Goal: Transaction & Acquisition: Purchase product/service

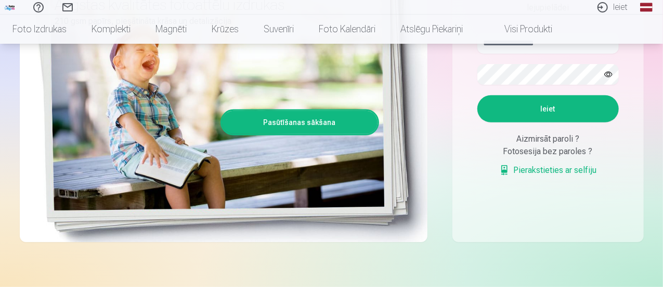
scroll to position [208, 0]
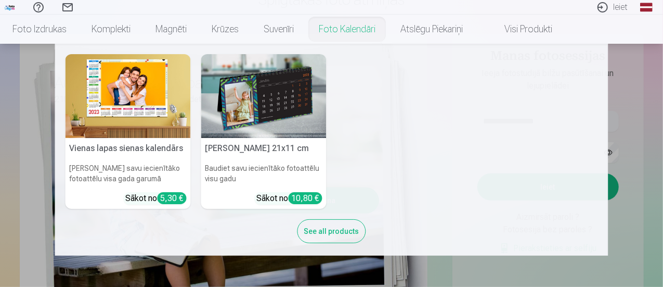
scroll to position [0, 0]
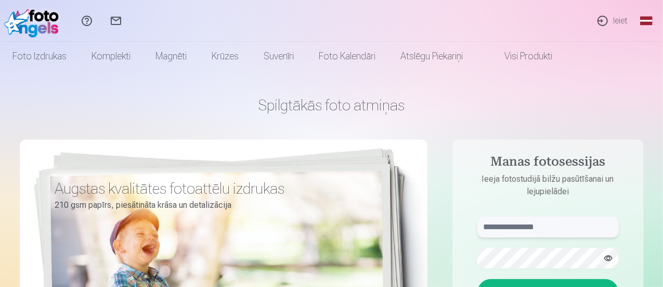
click at [526, 227] on input "text" at bounding box center [549, 226] width 142 height 21
click at [535, 232] on input "text" at bounding box center [549, 226] width 142 height 21
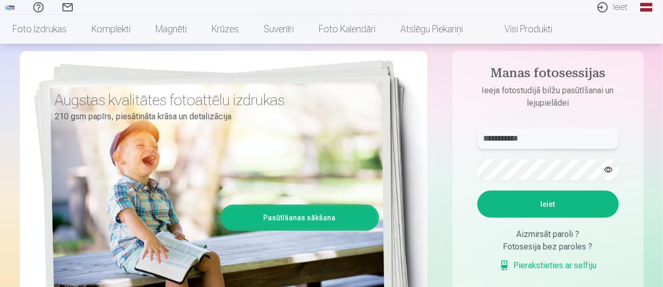
scroll to position [104, 0]
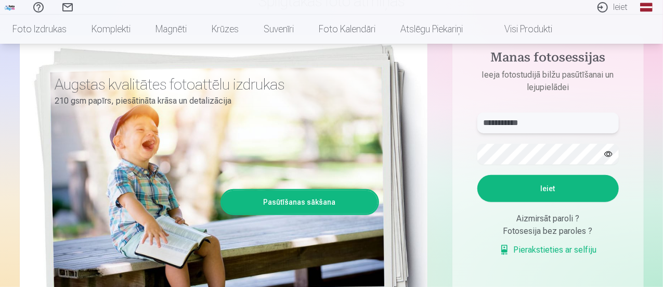
type input "**********"
click at [612, 152] on button "button" at bounding box center [609, 154] width 20 height 20
click at [552, 192] on button "Ieiet" at bounding box center [549, 188] width 142 height 27
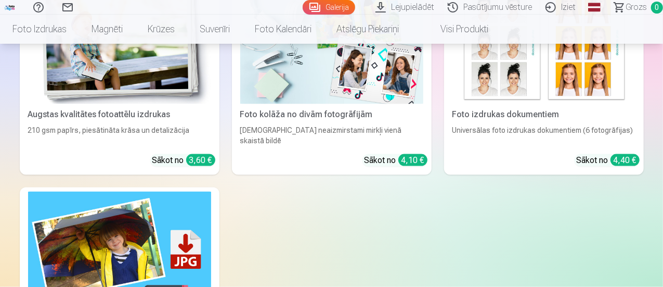
scroll to position [676, 0]
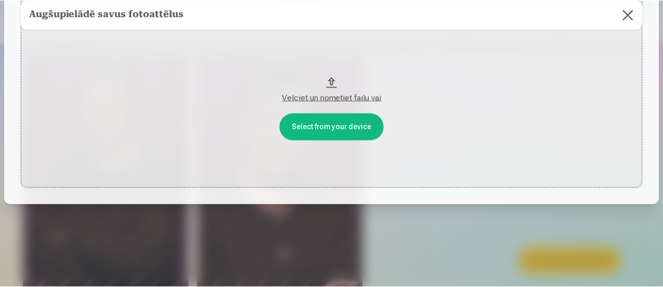
scroll to position [0, 0]
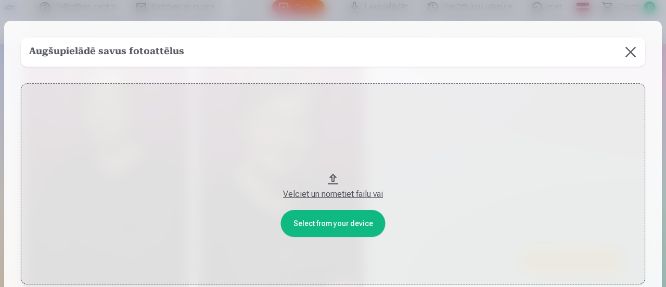
click at [631, 50] on button at bounding box center [630, 51] width 29 height 29
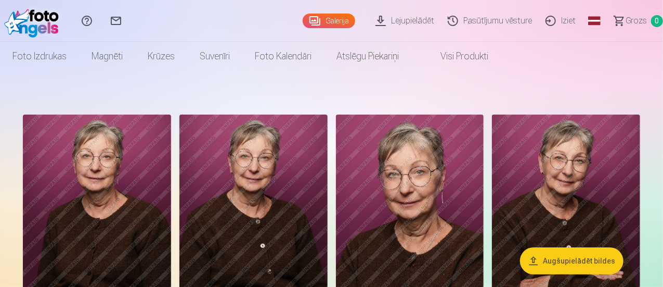
click at [394, 25] on link "Lejupielādēt" at bounding box center [406, 21] width 72 height 42
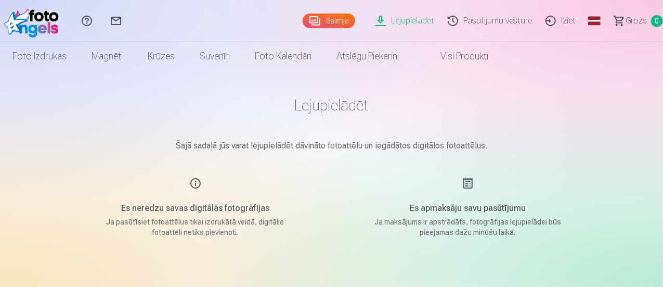
click at [304, 23] on link "Galerija" at bounding box center [329, 21] width 53 height 15
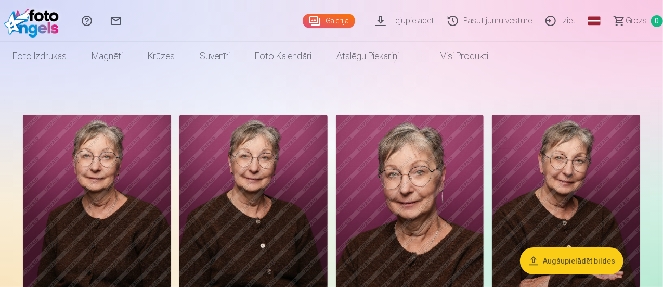
click at [579, 263] on button "Augšupielādēt bildes" at bounding box center [572, 260] width 104 height 27
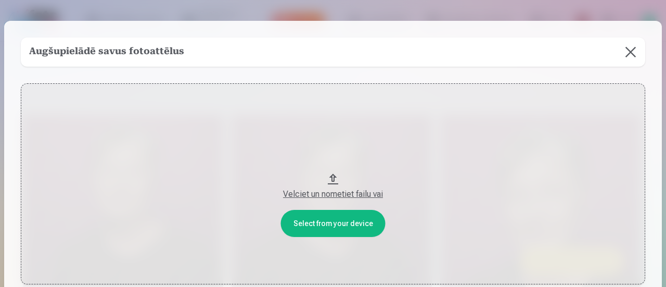
click at [631, 52] on button at bounding box center [630, 51] width 29 height 29
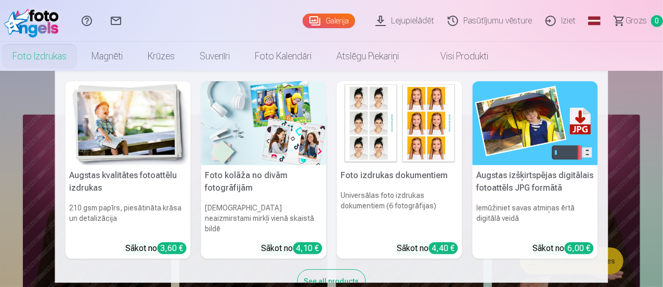
click at [79, 57] on link "Foto izdrukas" at bounding box center [39, 56] width 79 height 29
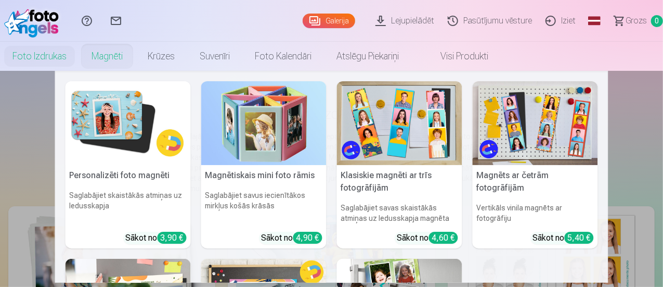
click at [135, 57] on link "Magnēti" at bounding box center [107, 56] width 56 height 29
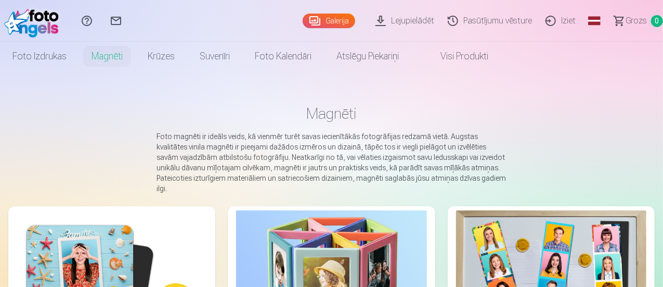
click at [487, 18] on link "Pasūtījumu vēsture" at bounding box center [492, 21] width 98 height 42
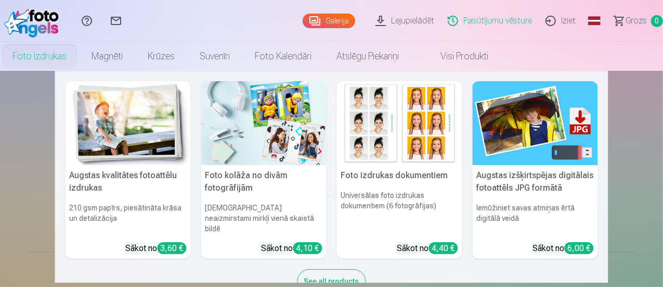
click at [79, 54] on link "Foto izdrukas" at bounding box center [39, 56] width 79 height 29
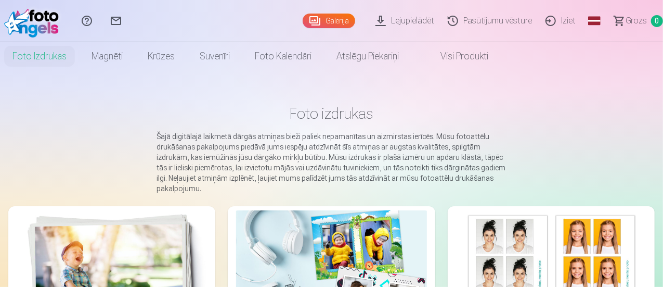
click at [403, 17] on link "Lejupielādēt" at bounding box center [406, 21] width 72 height 42
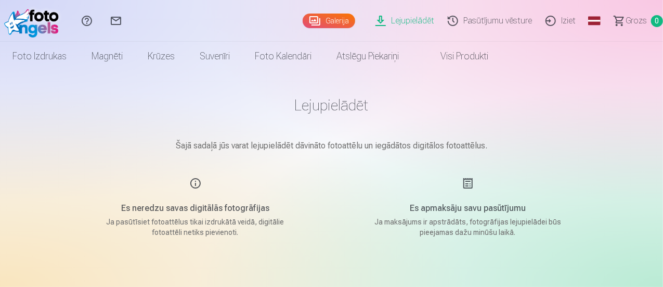
click at [196, 184] on div "Es neredzu savas digitālās fotogrāfijas Ja pasūtīsiet fotoattēlus tikai izdrukā…" at bounding box center [196, 207] width 248 height 60
click at [476, 19] on link "Pasūtījumu vēsture" at bounding box center [492, 21] width 98 height 42
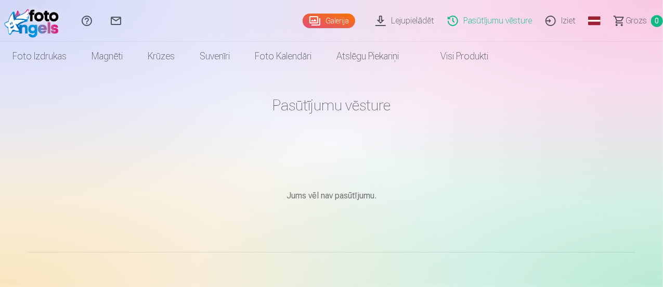
click at [101, 21] on link "Palīdzības centrs" at bounding box center [86, 21] width 29 height 42
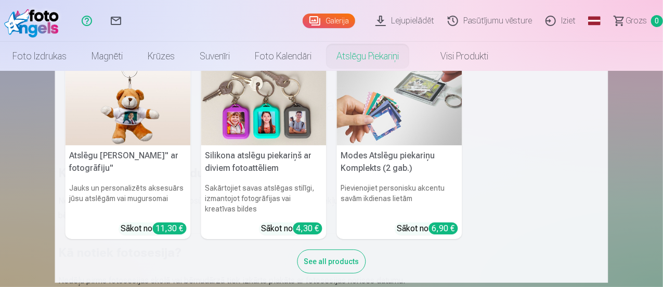
scroll to position [30, 0]
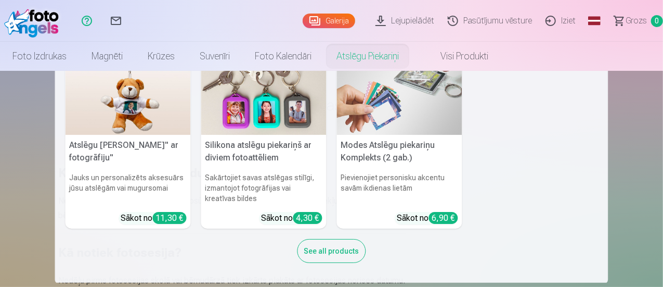
click at [338, 253] on div "See all products" at bounding box center [332, 251] width 69 height 24
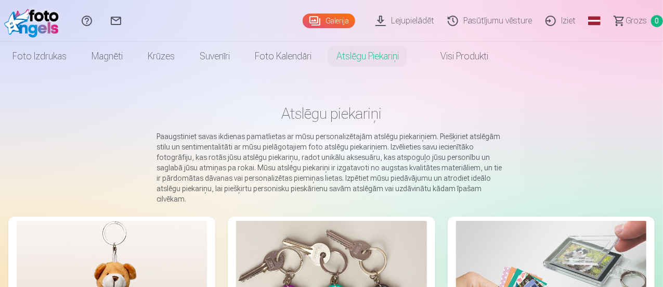
click at [501, 57] on link "Visi produkti" at bounding box center [456, 56] width 89 height 29
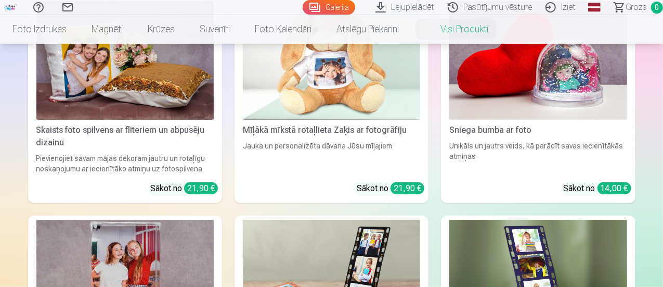
scroll to position [2081, 0]
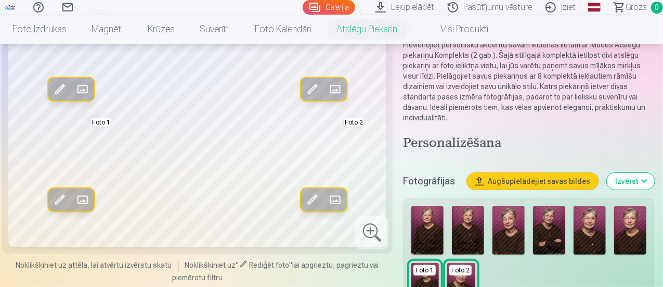
scroll to position [52, 0]
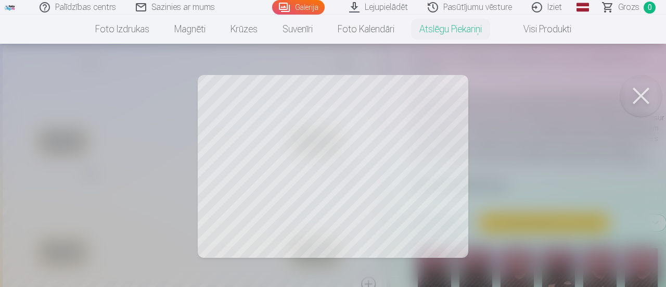
click at [300, 130] on div at bounding box center [333, 143] width 666 height 287
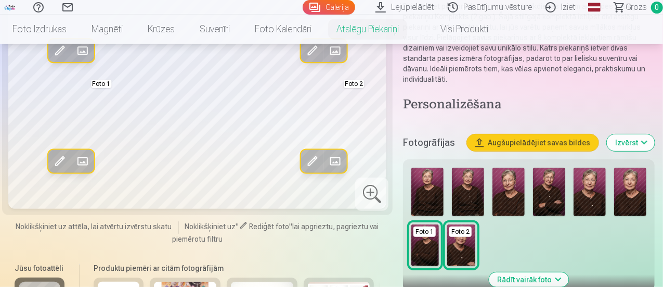
scroll to position [156, 0]
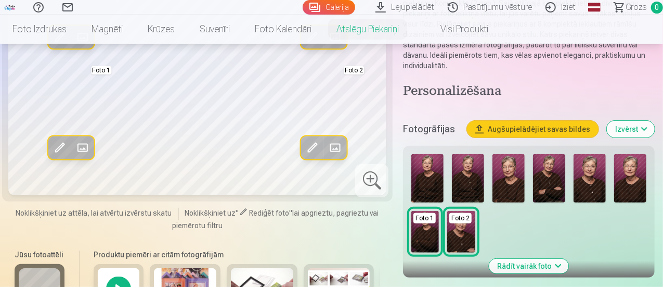
click at [441, 176] on img at bounding box center [428, 178] width 32 height 48
click at [639, 174] on img at bounding box center [631, 178] width 32 height 48
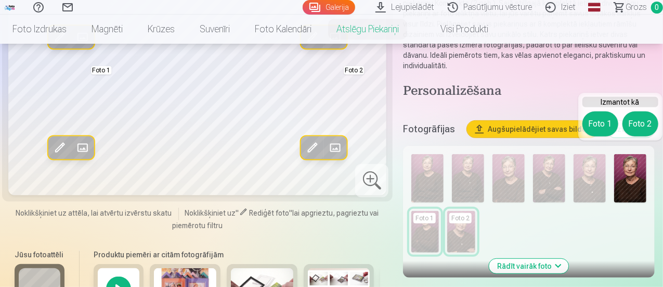
click at [260, 235] on div "Rediģēt foto Aizstāt Foto 1 Rediģēt foto Aizstāt Foto 2 Rediģēt foto Aizstāt Fo…" at bounding box center [197, 189] width 378 height 499
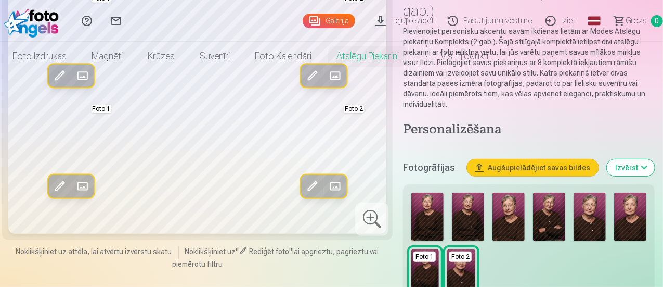
scroll to position [0, 0]
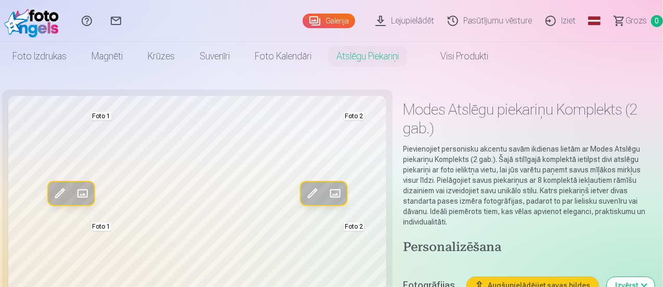
click at [626, 24] on span "Grozs" at bounding box center [636, 21] width 21 height 12
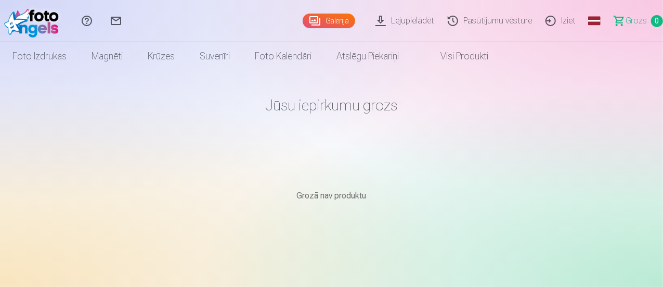
click at [501, 50] on link "Visi produkti" at bounding box center [456, 56] width 89 height 29
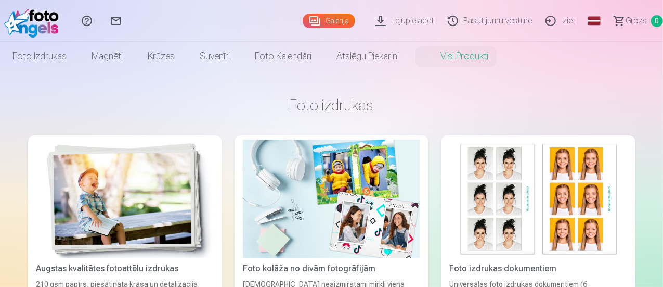
click at [450, 193] on img at bounding box center [538, 198] width 177 height 119
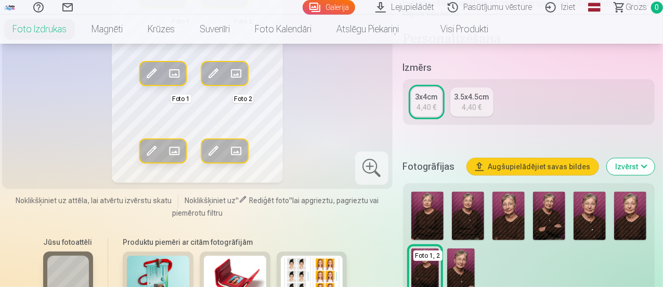
scroll to position [208, 0]
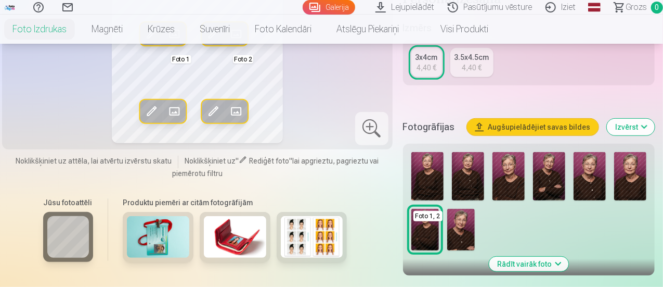
click at [647, 181] on img at bounding box center [631, 176] width 32 height 48
drag, startPoint x: 280, startPoint y: 91, endPoint x: 278, endPoint y: 129, distance: 38.0
click at [278, 129] on div "Rediģēt foto Aizstāt Foto 1 Rediģēt foto Aizstāt Foto 2 Rediģēt foto Aizstāt Fo…" at bounding box center [197, 15] width 378 height 255
click at [642, 162] on img at bounding box center [631, 176] width 32 height 48
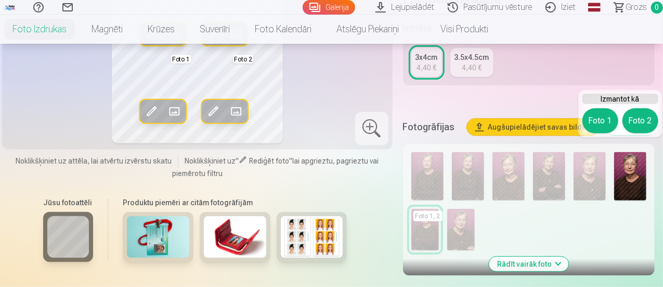
click at [645, 117] on button "Foto 2" at bounding box center [641, 120] width 36 height 25
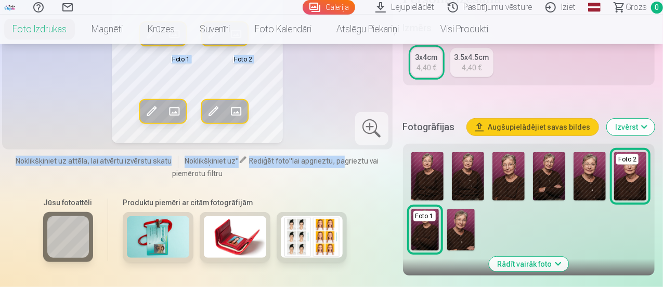
drag, startPoint x: 337, startPoint y: 79, endPoint x: 341, endPoint y: 142, distance: 63.1
click at [341, 143] on div "Rediģēt foto Aizstāt Foto 1 Rediģēt foto Aizstāt Foto 2 Rediģēt foto Aizstāt Fo…" at bounding box center [197, 15] width 378 height 255
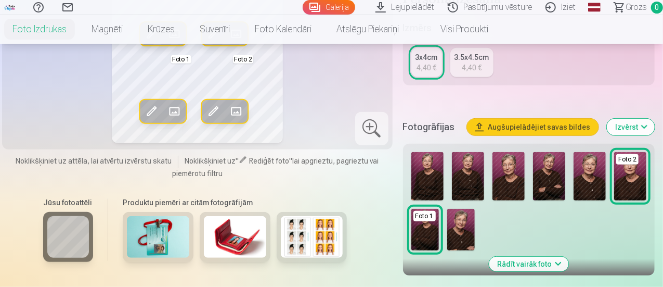
click at [323, 81] on div "Rediģēt foto Aizstāt Foto 1 Rediģēt foto Aizstāt Foto 2 Rediģēt foto Aizstāt Fo…" at bounding box center [197, 15] width 378 height 255
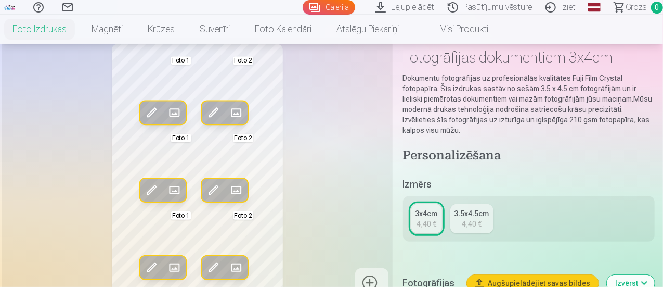
click at [479, 219] on div "4,40 €" at bounding box center [472, 224] width 20 height 10
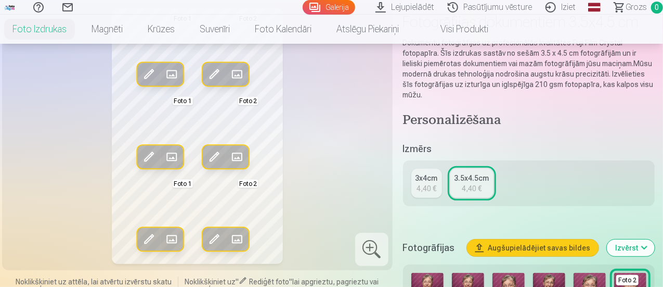
scroll to position [104, 0]
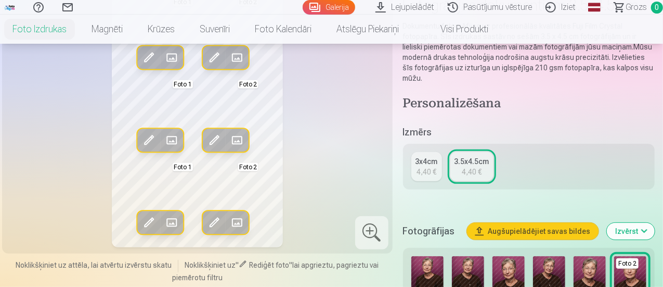
click at [432, 167] on div "4,40 €" at bounding box center [427, 172] width 20 height 10
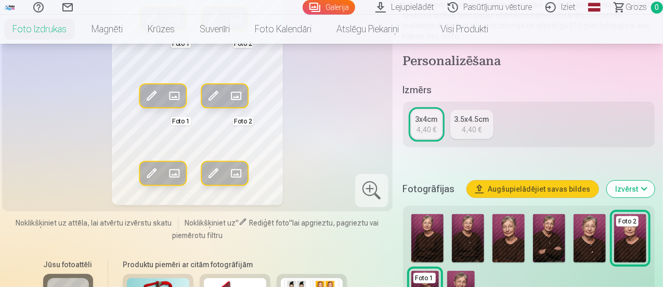
scroll to position [156, 0]
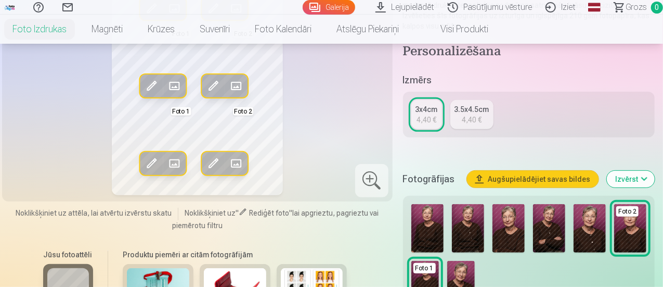
click at [593, 237] on img at bounding box center [590, 228] width 32 height 48
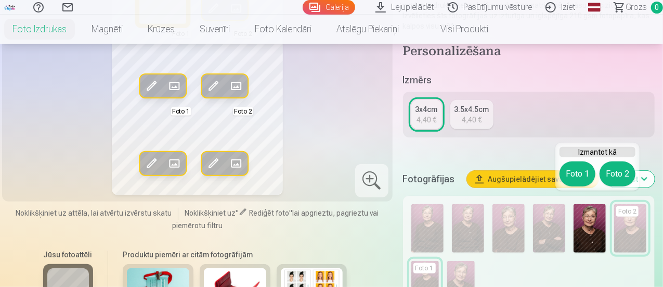
click at [584, 175] on button "Foto 1" at bounding box center [578, 173] width 36 height 25
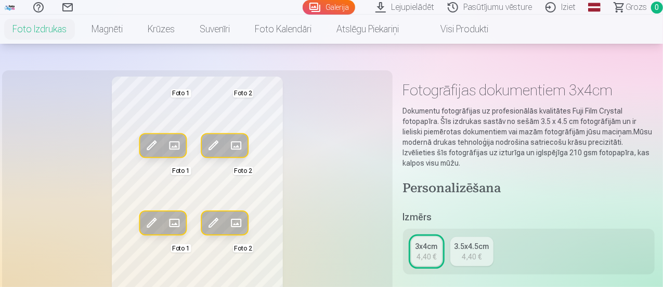
scroll to position [0, 0]
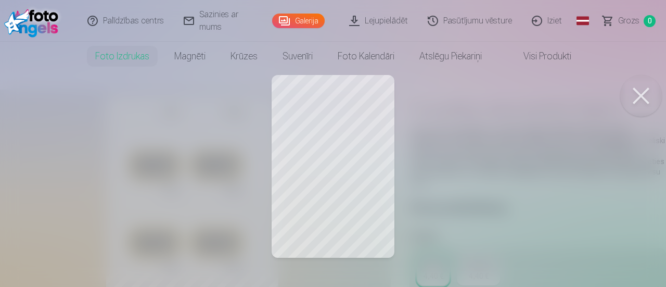
click at [646, 96] on button at bounding box center [641, 96] width 42 height 42
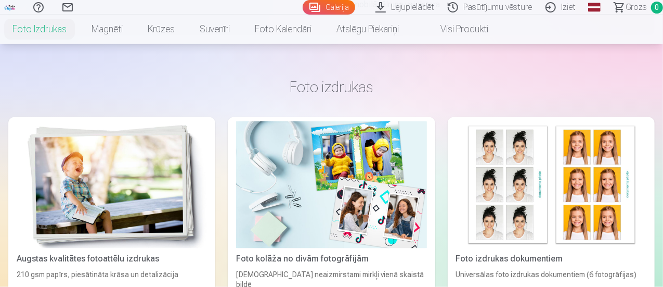
scroll to position [780, 0]
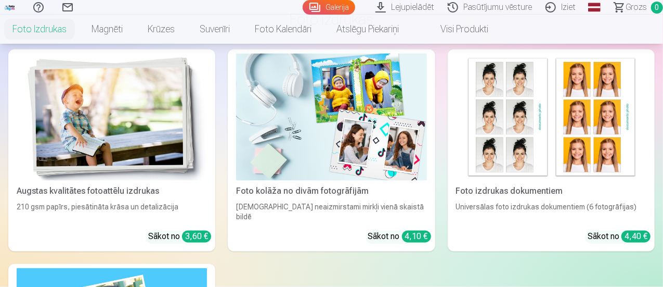
click at [456, 109] on img at bounding box center [551, 117] width 190 height 127
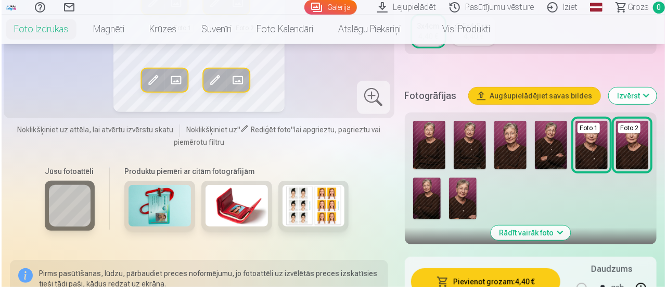
scroll to position [260, 0]
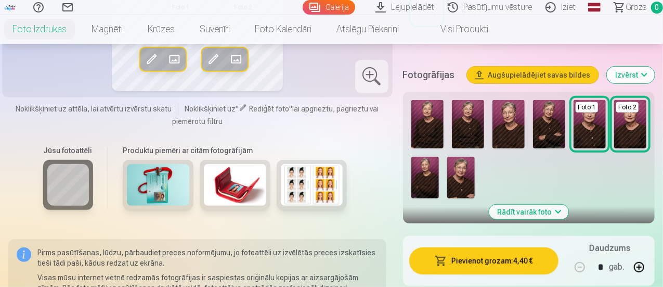
click at [498, 252] on button "Pievienot grozam : 4,40 €" at bounding box center [484, 260] width 149 height 27
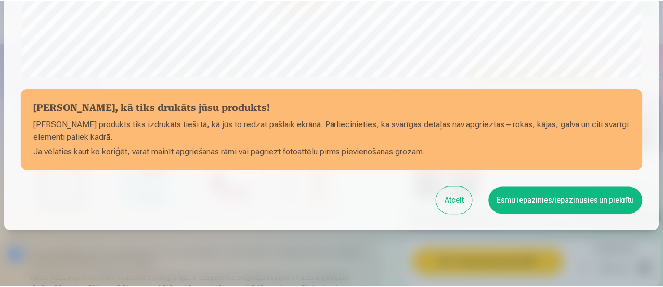
scroll to position [454, 0]
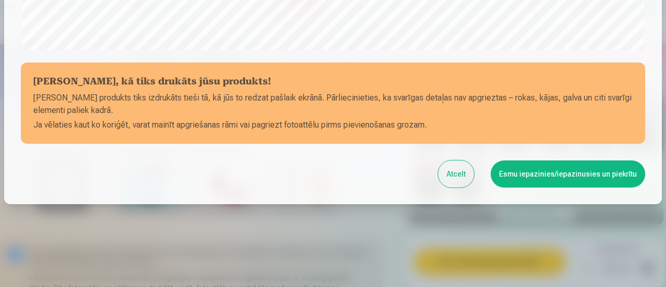
click at [595, 176] on button "Esmu iepazinies/iepazinusies un piekrītu" at bounding box center [568, 173] width 155 height 27
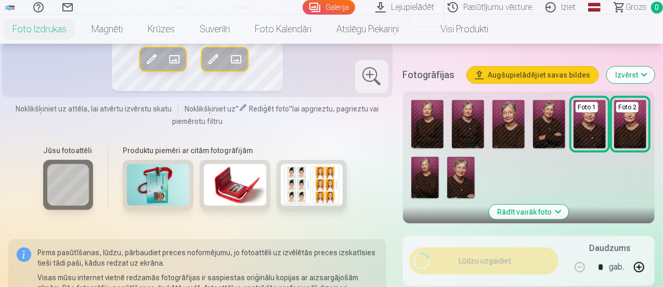
scroll to position [453, 0]
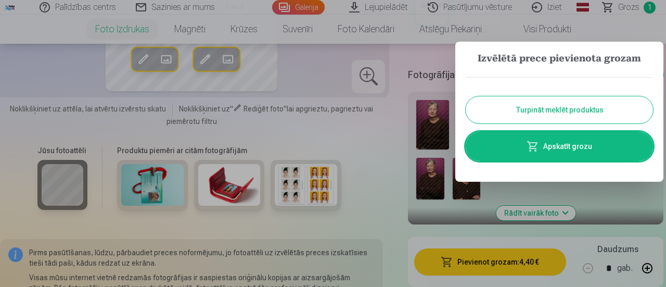
click at [554, 108] on button "Turpināt meklēt produktus" at bounding box center [559, 109] width 187 height 27
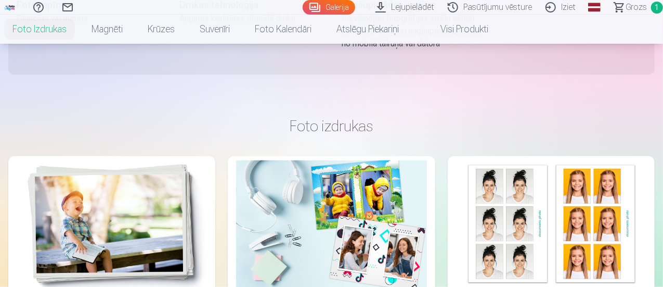
scroll to position [676, 0]
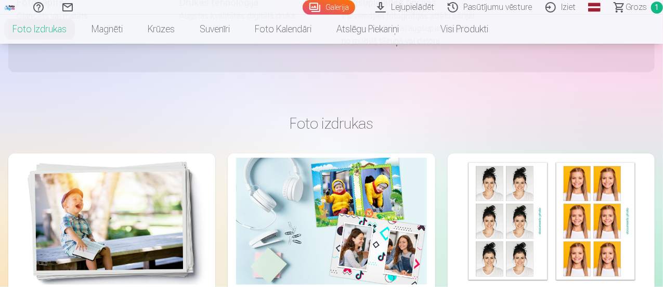
click at [78, 224] on img at bounding box center [112, 221] width 190 height 127
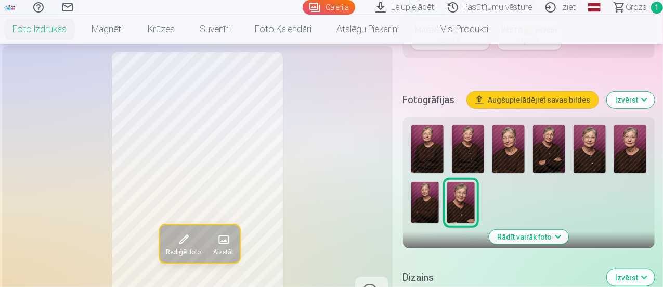
scroll to position [364, 0]
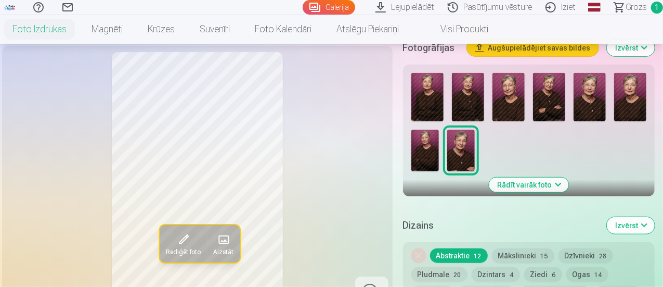
click at [556, 90] on img at bounding box center [549, 97] width 32 height 48
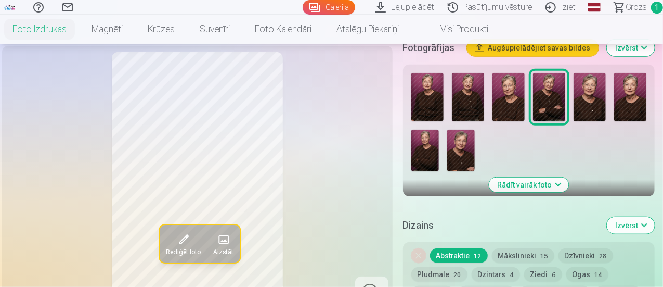
click at [455, 145] on img at bounding box center [461, 151] width 28 height 42
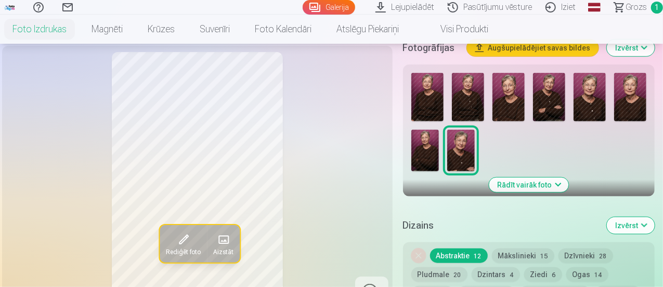
click at [431, 147] on img at bounding box center [426, 151] width 28 height 42
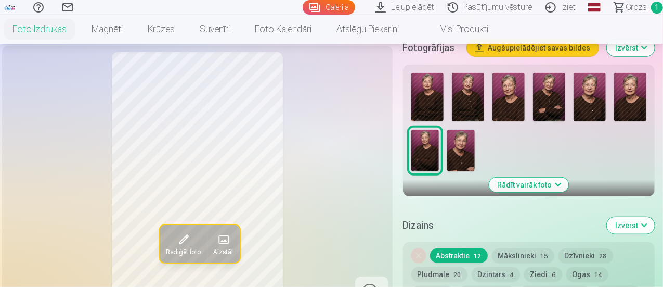
click at [635, 96] on img at bounding box center [631, 97] width 32 height 48
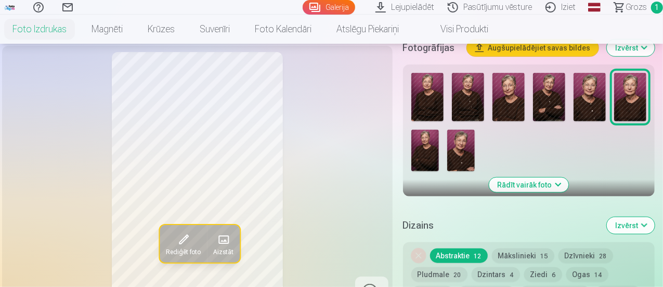
click at [594, 100] on img at bounding box center [590, 97] width 32 height 48
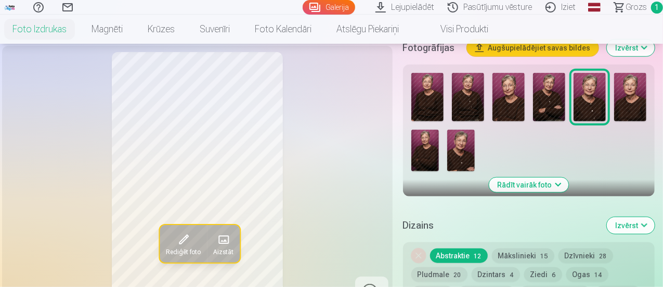
click at [427, 99] on img at bounding box center [428, 97] width 32 height 48
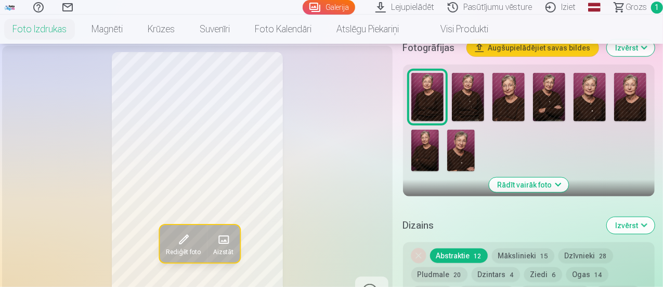
click at [480, 95] on img at bounding box center [468, 97] width 32 height 48
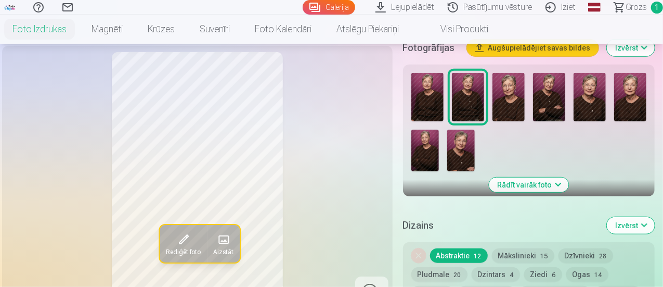
click at [516, 94] on img at bounding box center [509, 97] width 32 height 48
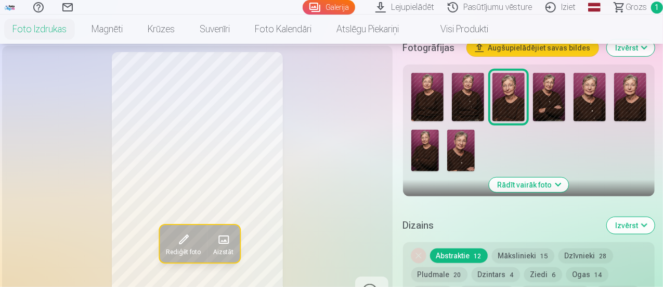
click at [429, 152] on img at bounding box center [426, 151] width 28 height 42
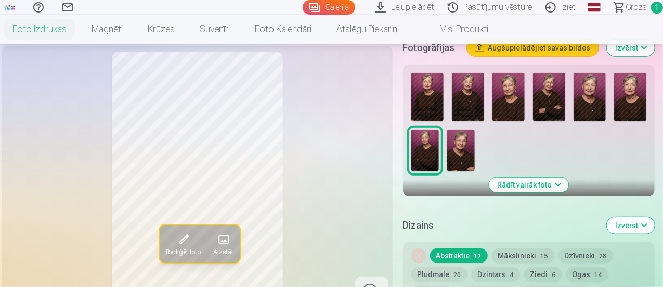
click at [510, 89] on img at bounding box center [509, 97] width 32 height 48
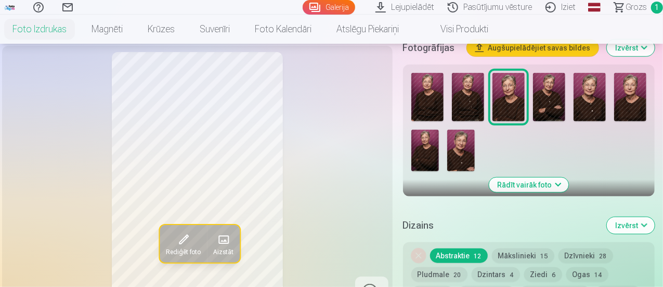
click at [554, 92] on img at bounding box center [549, 97] width 32 height 48
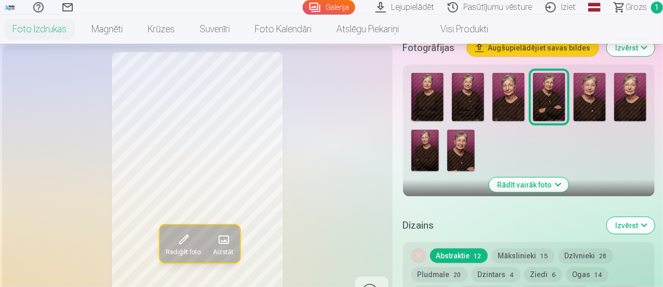
click at [593, 94] on img at bounding box center [590, 97] width 32 height 48
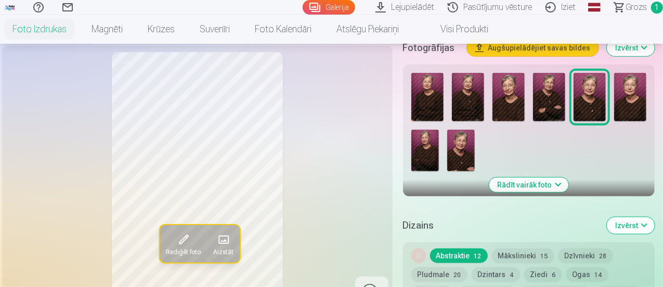
click at [523, 105] on img at bounding box center [509, 97] width 32 height 48
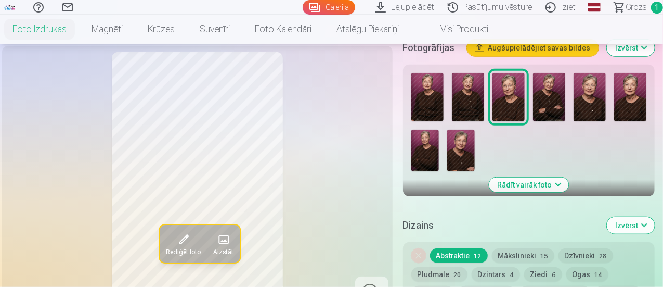
click at [465, 151] on img at bounding box center [461, 151] width 28 height 42
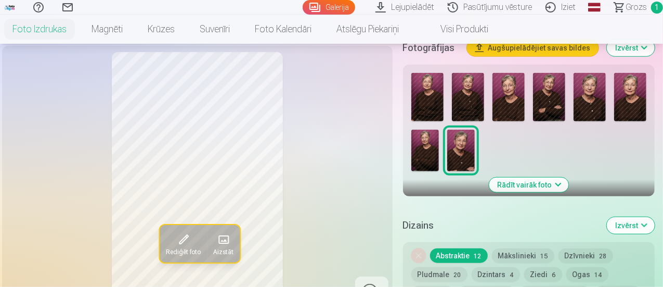
click at [556, 91] on img at bounding box center [549, 97] width 32 height 48
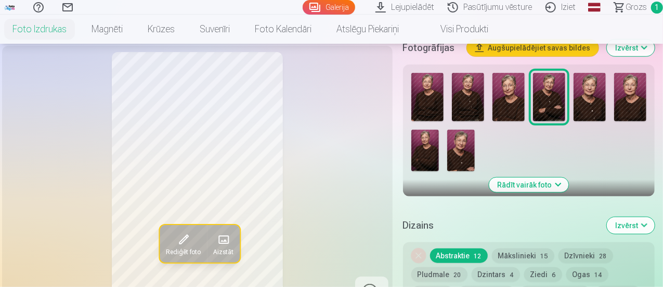
click at [475, 144] on img at bounding box center [461, 151] width 28 height 42
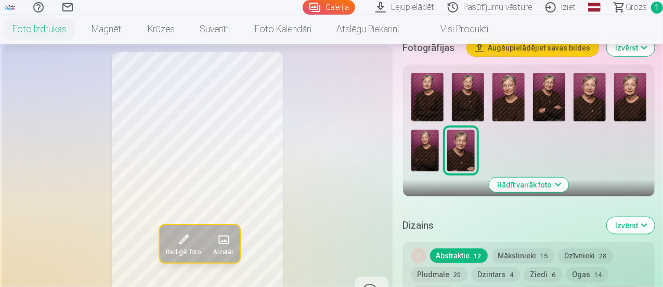
click at [601, 90] on img at bounding box center [590, 97] width 32 height 48
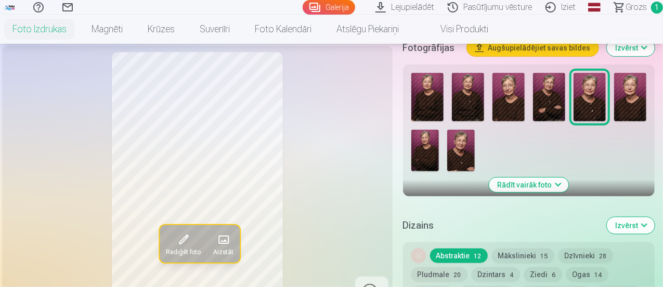
click at [636, 94] on img at bounding box center [631, 97] width 32 height 48
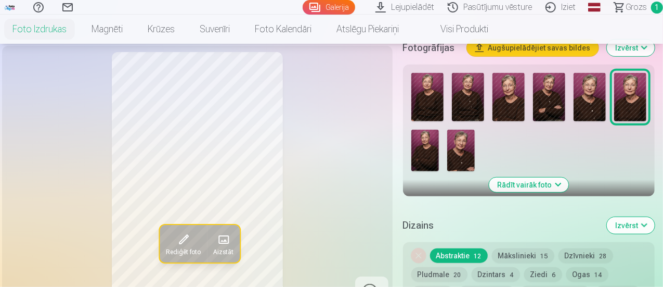
click at [606, 101] on img at bounding box center [590, 97] width 32 height 48
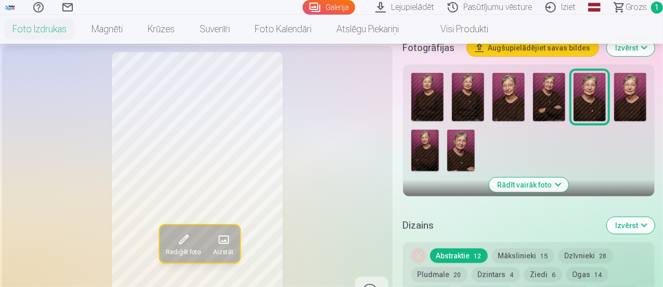
click at [647, 101] on img at bounding box center [631, 97] width 32 height 48
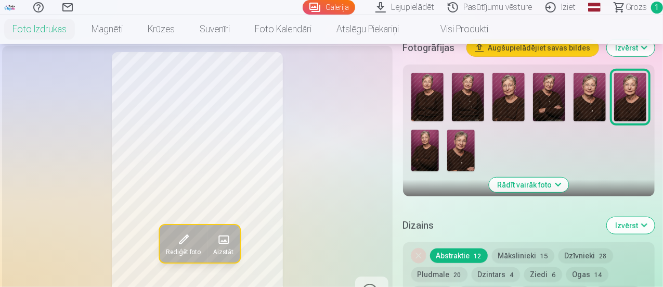
click at [515, 82] on img at bounding box center [509, 97] width 32 height 48
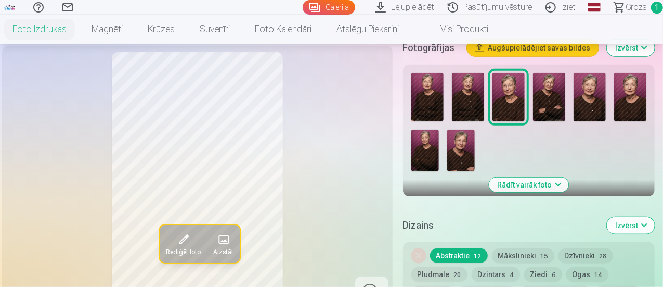
click at [468, 158] on img at bounding box center [461, 151] width 28 height 42
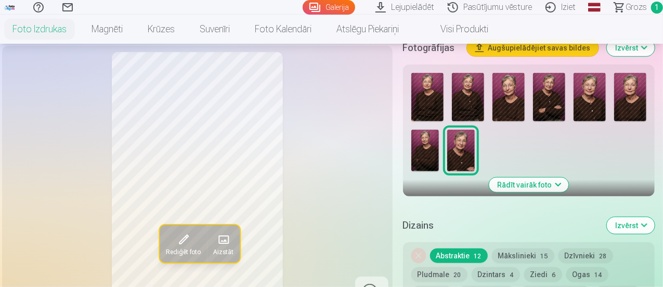
click at [438, 153] on img at bounding box center [426, 151] width 28 height 42
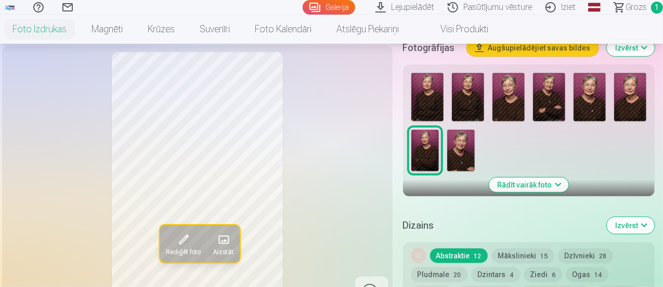
click at [511, 83] on img at bounding box center [509, 97] width 32 height 48
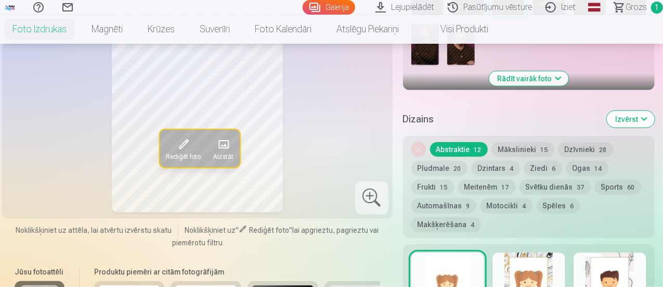
scroll to position [416, 0]
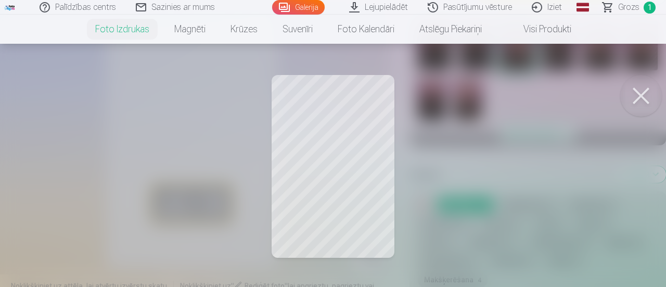
click at [332, 167] on div at bounding box center [333, 143] width 666 height 287
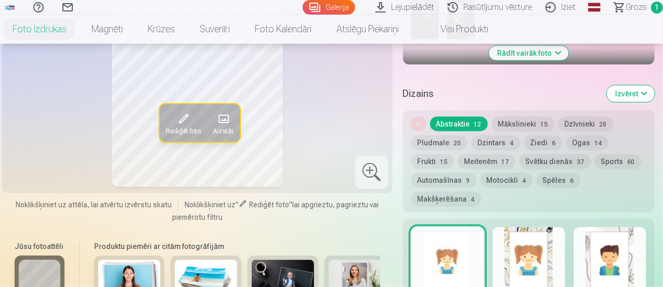
scroll to position [364, 0]
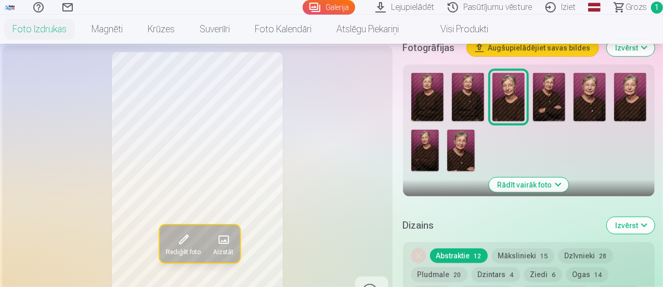
click at [436, 151] on img at bounding box center [426, 151] width 28 height 42
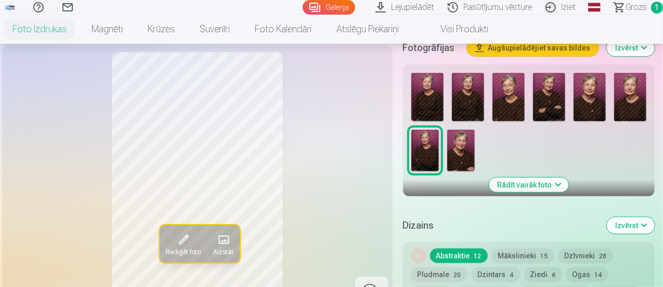
click at [523, 86] on img at bounding box center [509, 97] width 32 height 48
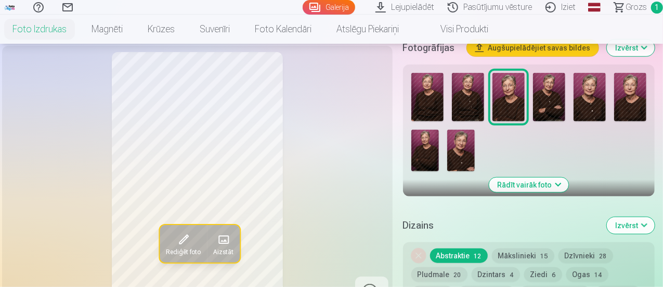
click at [470, 139] on img at bounding box center [461, 151] width 28 height 42
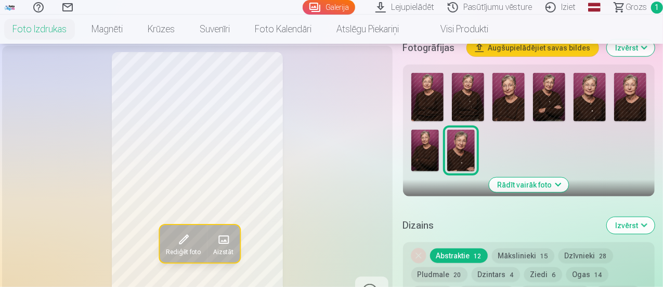
click at [510, 89] on img at bounding box center [509, 97] width 32 height 48
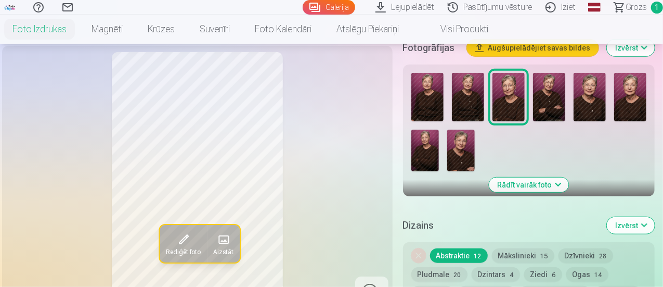
click at [600, 97] on img at bounding box center [590, 97] width 32 height 48
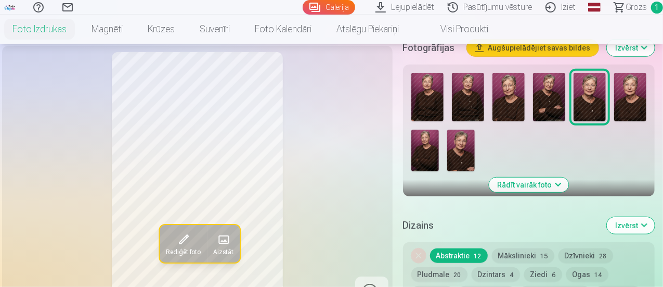
click at [516, 106] on img at bounding box center [509, 97] width 32 height 48
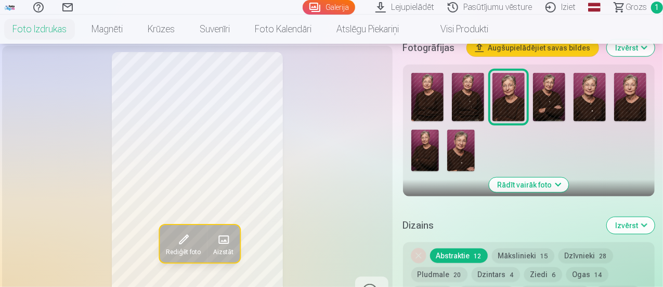
click at [606, 104] on img at bounding box center [590, 97] width 32 height 48
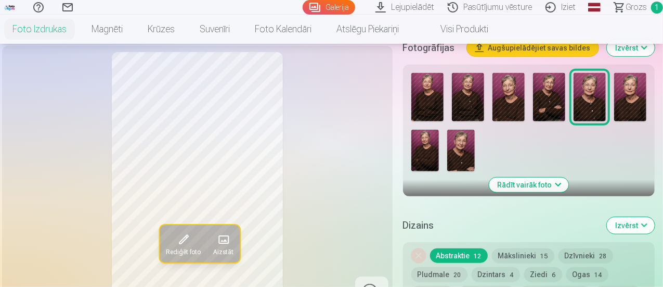
click at [517, 104] on img at bounding box center [509, 97] width 32 height 48
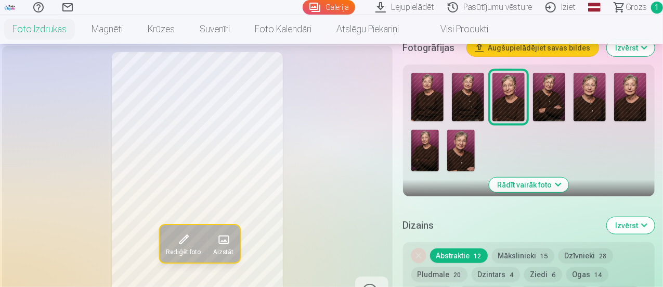
click at [468, 146] on img at bounding box center [461, 151] width 28 height 42
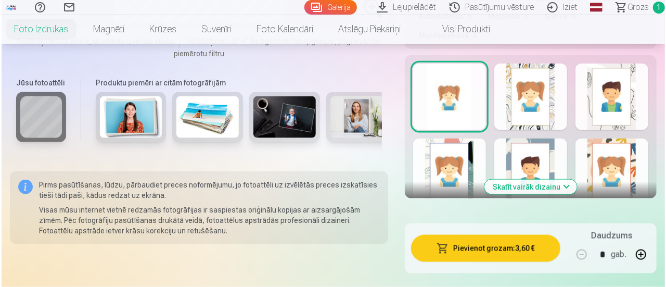
scroll to position [676, 0]
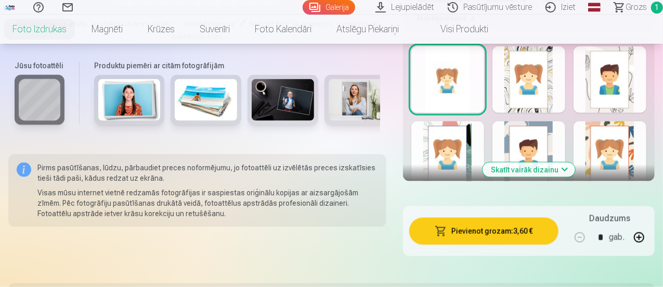
click at [533, 217] on button "Pievienot grozam : 3,60 €" at bounding box center [484, 230] width 149 height 27
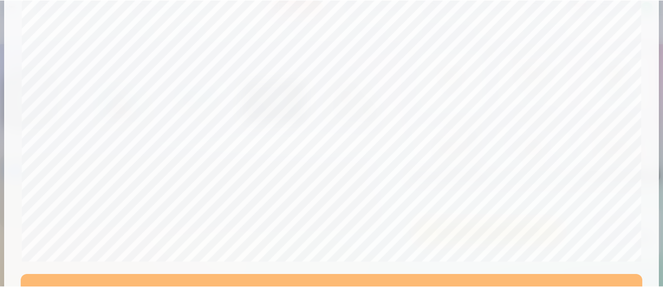
scroll to position [416, 0]
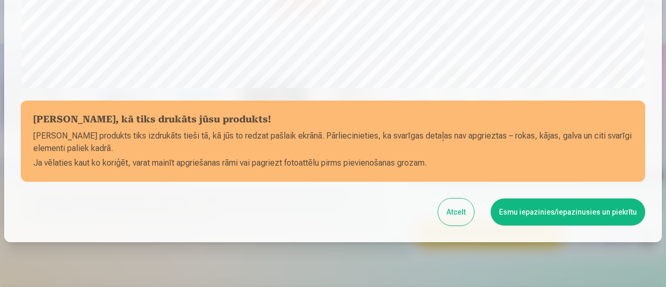
click at [593, 215] on button "Esmu iepazinies/iepazinusies un piekrītu" at bounding box center [568, 211] width 155 height 27
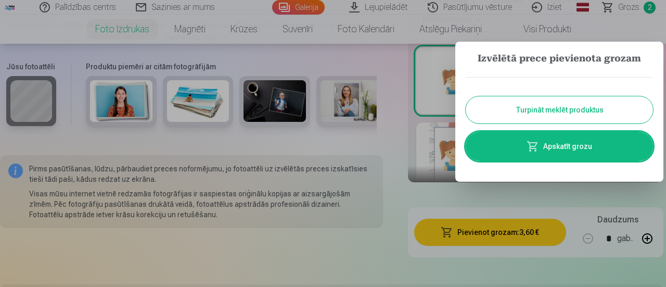
click at [593, 104] on button "Turpināt meklēt produktus" at bounding box center [559, 109] width 187 height 27
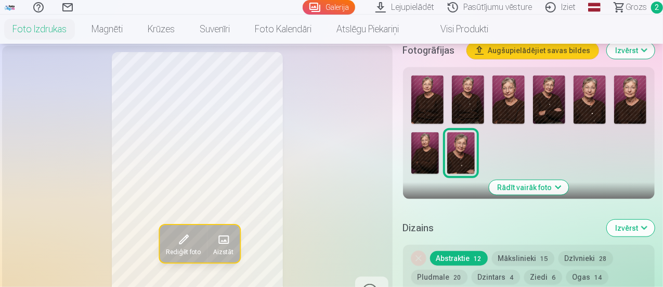
scroll to position [260, 0]
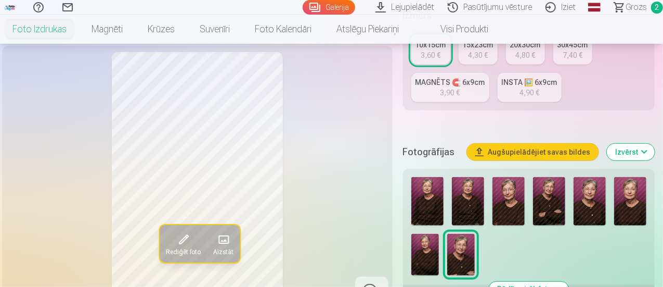
click at [599, 197] on img at bounding box center [590, 201] width 32 height 48
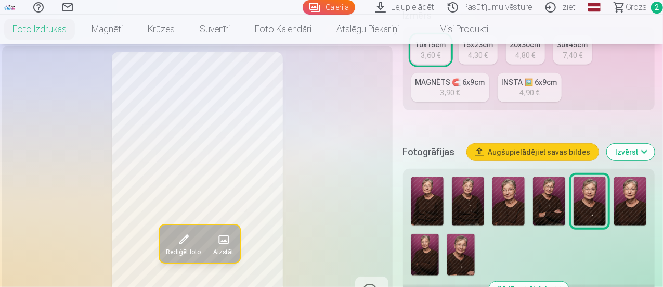
click at [640, 202] on img at bounding box center [631, 201] width 32 height 48
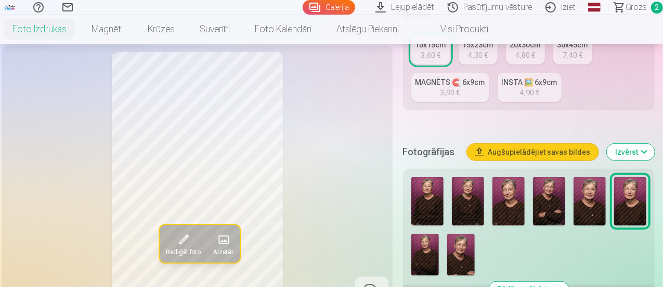
click at [511, 201] on img at bounding box center [509, 201] width 32 height 48
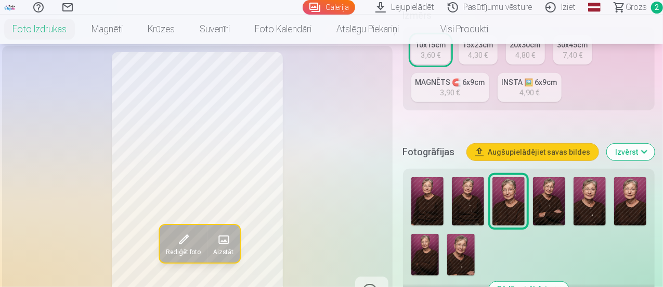
click at [424, 247] on img at bounding box center [426, 255] width 28 height 42
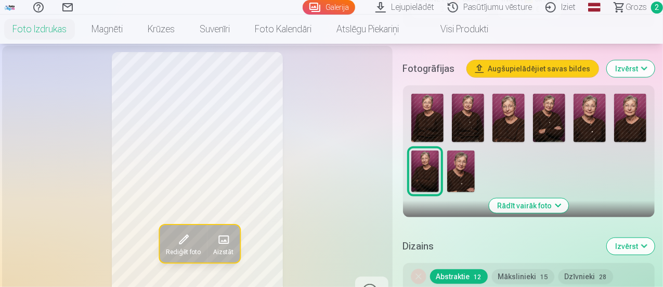
scroll to position [312, 0]
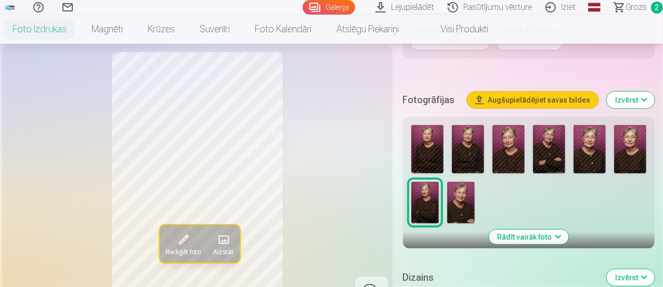
click at [514, 146] on img at bounding box center [509, 149] width 32 height 48
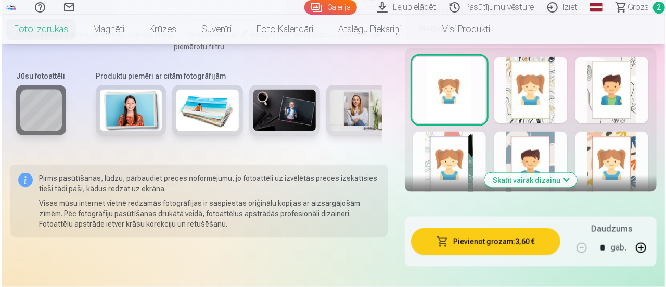
scroll to position [676, 0]
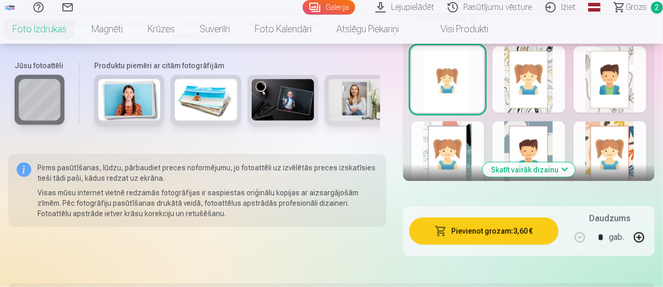
click at [519, 217] on button "Pievienot grozam : 3,60 €" at bounding box center [484, 230] width 149 height 27
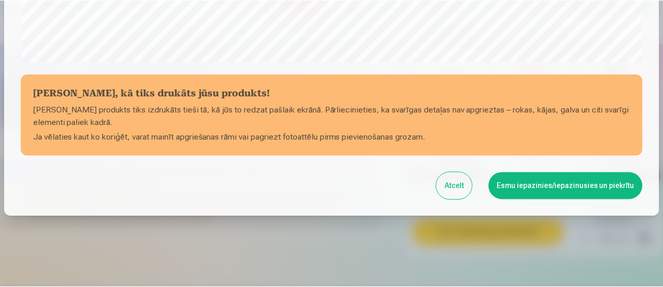
scroll to position [454, 0]
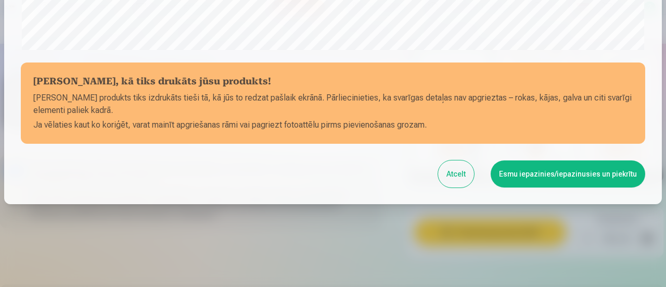
click at [521, 180] on button "Esmu iepazinies/iepazinusies un piekrītu" at bounding box center [568, 173] width 155 height 27
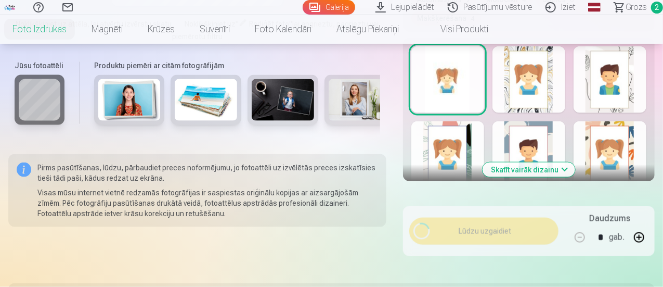
scroll to position [453, 0]
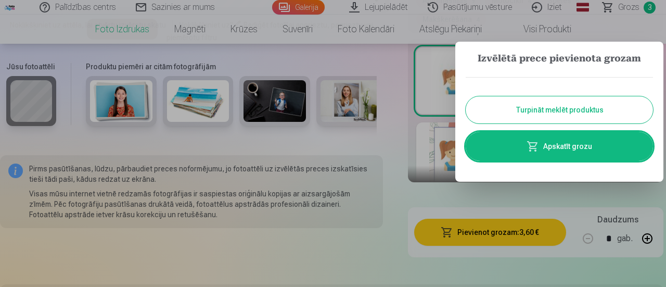
click at [594, 110] on button "Turpināt meklēt produktus" at bounding box center [559, 109] width 187 height 27
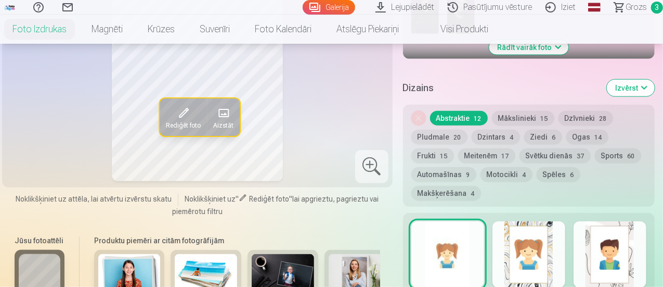
scroll to position [364, 0]
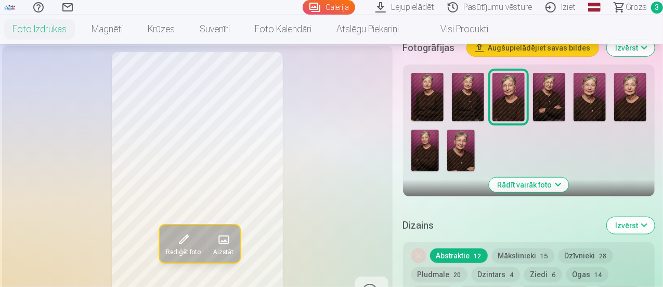
click at [470, 148] on img at bounding box center [461, 151] width 28 height 42
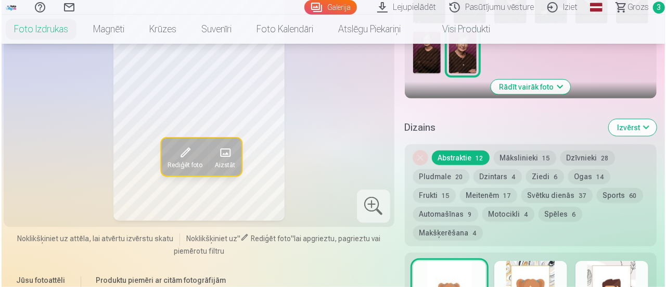
scroll to position [468, 0]
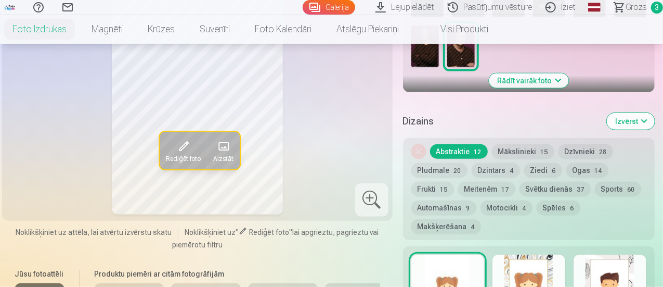
click at [175, 138] on span at bounding box center [183, 146] width 17 height 17
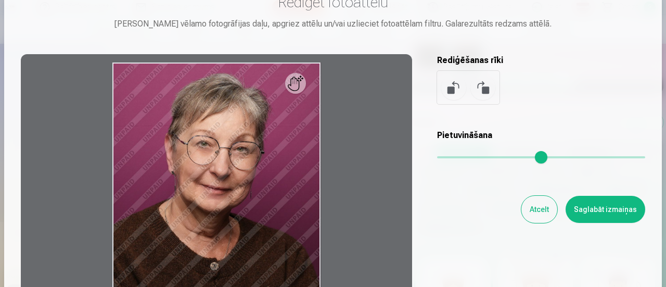
scroll to position [156, 0]
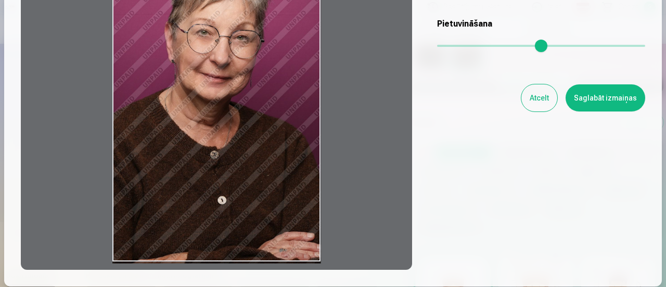
drag, startPoint x: 211, startPoint y: 263, endPoint x: 210, endPoint y: 273, distance: 9.9
click at [210, 273] on div "Rediģēt fotoattēlu [PERSON_NAME] vēlamo fotogrāfijas daļu, apgriez attēlu un/va…" at bounding box center [333, 75] width 658 height 421
drag, startPoint x: 233, startPoint y: 68, endPoint x: 232, endPoint y: 152, distance: 83.8
click at [232, 152] on div at bounding box center [216, 106] width 391 height 327
drag, startPoint x: 299, startPoint y: 82, endPoint x: 248, endPoint y: 222, distance: 149.6
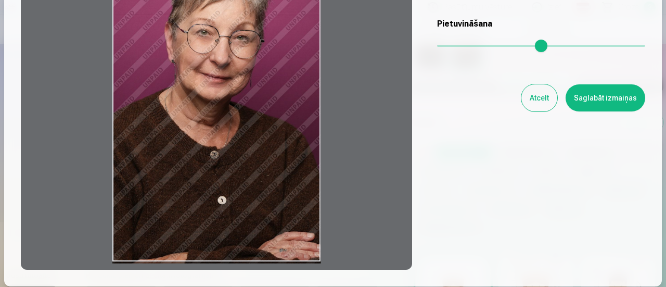
click at [296, 182] on div at bounding box center [216, 106] width 391 height 327
drag, startPoint x: 139, startPoint y: 37, endPoint x: 146, endPoint y: 192, distance: 154.7
click at [148, 106] on div at bounding box center [216, 106] width 391 height 327
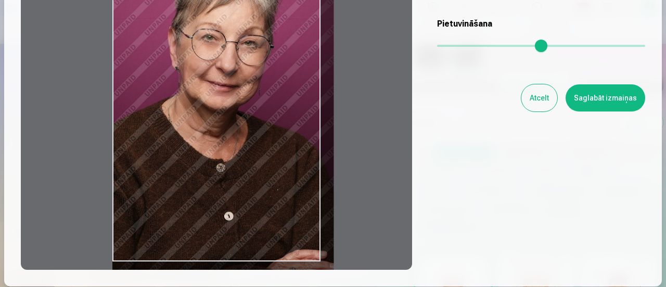
drag, startPoint x: 447, startPoint y: 48, endPoint x: 474, endPoint y: 49, distance: 26.1
click at [474, 47] on input "range" at bounding box center [541, 46] width 208 height 2
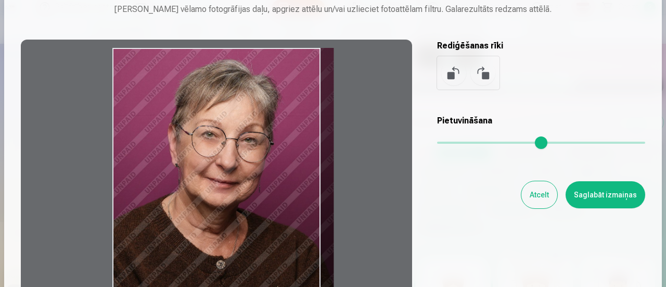
scroll to position [104, 0]
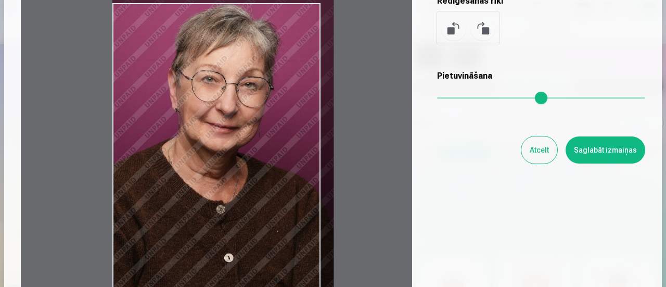
drag, startPoint x: 298, startPoint y: 103, endPoint x: 299, endPoint y: 92, distance: 10.5
click at [299, 92] on div at bounding box center [216, 158] width 391 height 327
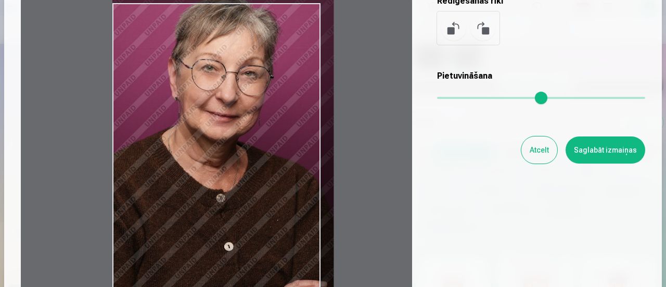
drag, startPoint x: 287, startPoint y: 113, endPoint x: 290, endPoint y: 96, distance: 17.4
click at [290, 96] on div at bounding box center [216, 158] width 391 height 327
drag, startPoint x: 267, startPoint y: 120, endPoint x: 271, endPoint y: 127, distance: 8.1
click at [276, 33] on div at bounding box center [216, 158] width 391 height 327
type input "****"
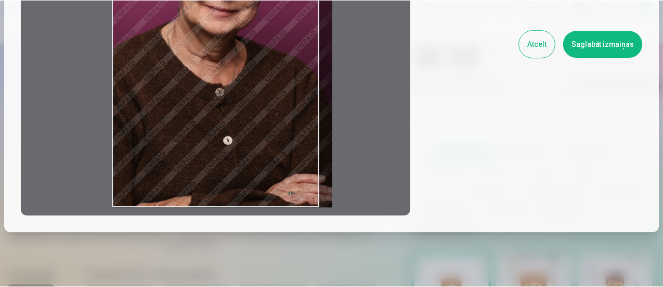
scroll to position [238, 0]
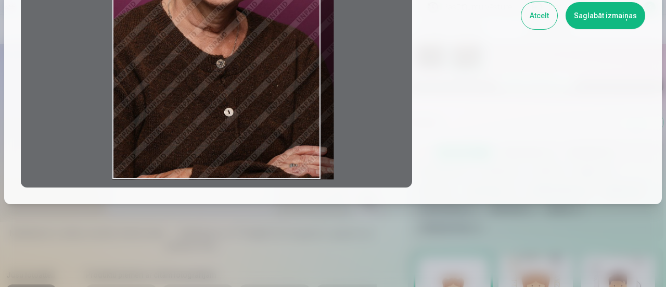
click at [544, 17] on button "Atcelt" at bounding box center [539, 15] width 36 height 27
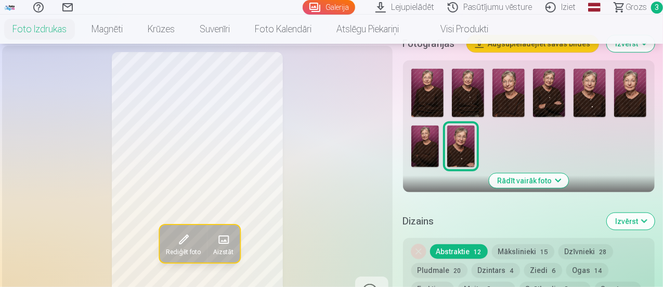
scroll to position [260, 0]
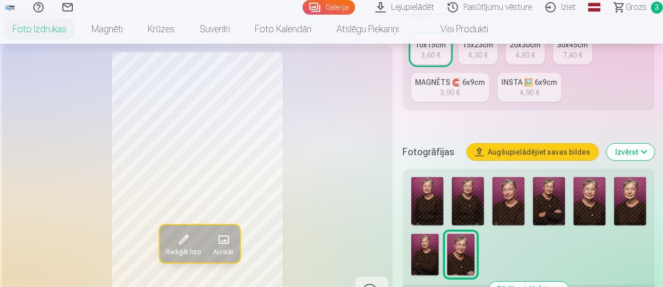
click at [645, 201] on img at bounding box center [631, 201] width 32 height 48
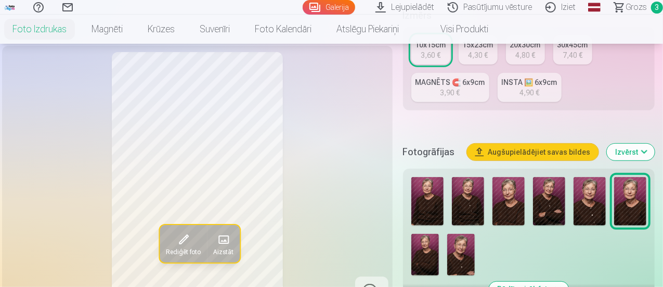
click at [431, 199] on img at bounding box center [428, 201] width 32 height 48
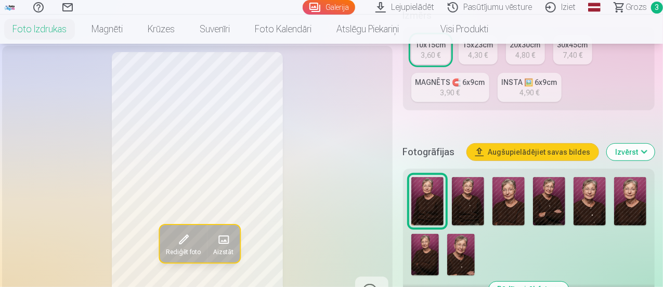
click at [484, 201] on img at bounding box center [468, 201] width 32 height 48
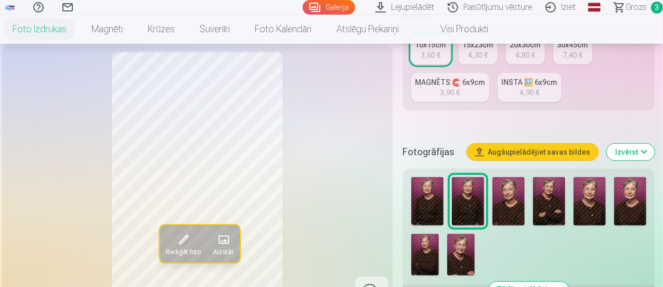
click at [506, 202] on img at bounding box center [509, 201] width 32 height 48
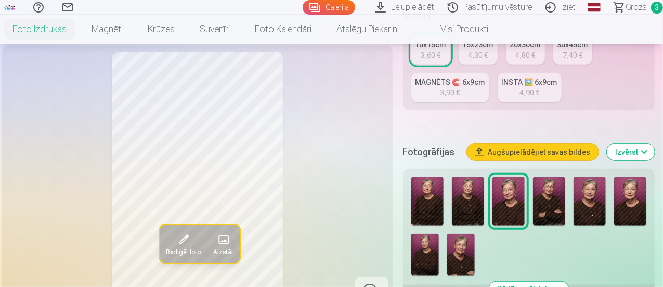
click at [547, 206] on img at bounding box center [549, 201] width 32 height 48
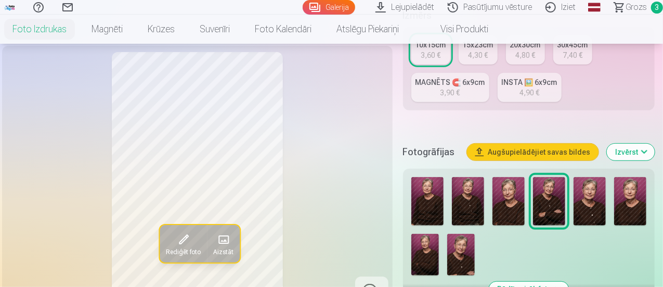
click at [342, 169] on div "Rediģēt foto Aizstāt" at bounding box center [197, 179] width 378 height 255
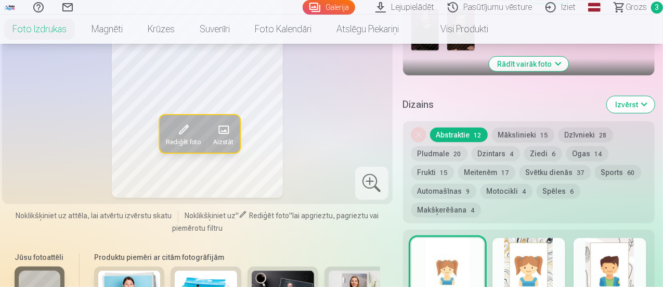
scroll to position [468, 0]
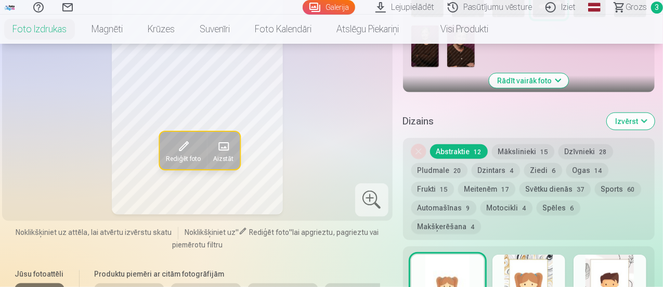
click at [498, 163] on button "Dzintars 4" at bounding box center [496, 170] width 48 height 15
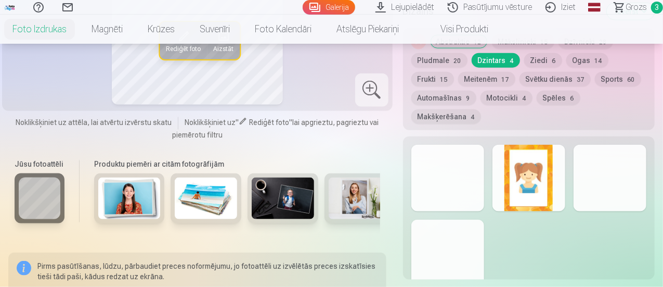
scroll to position [520, 0]
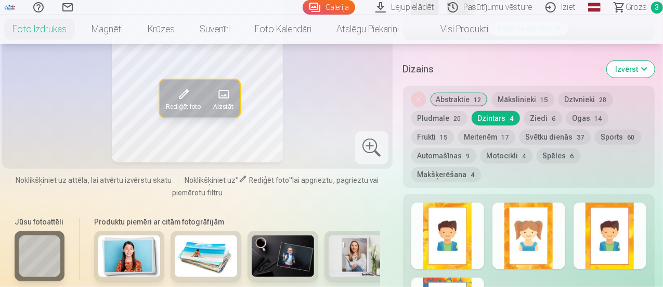
click at [539, 111] on button "Ziedi 6" at bounding box center [543, 118] width 38 height 15
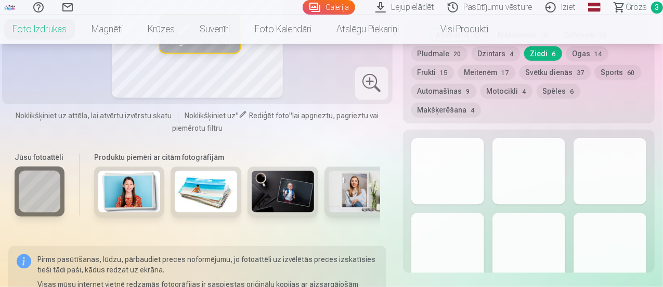
scroll to position [468, 0]
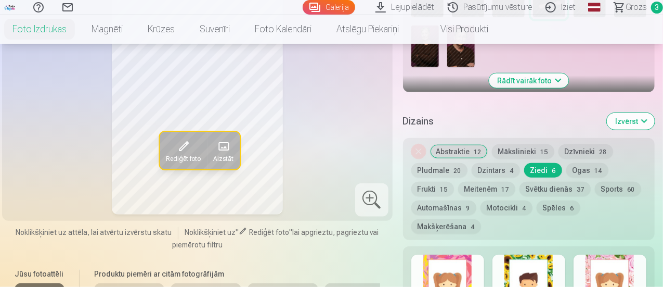
click at [584, 163] on button "Ogas 14" at bounding box center [588, 170] width 42 height 15
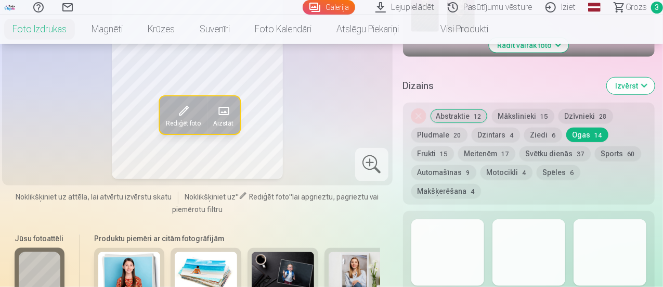
scroll to position [520, 0]
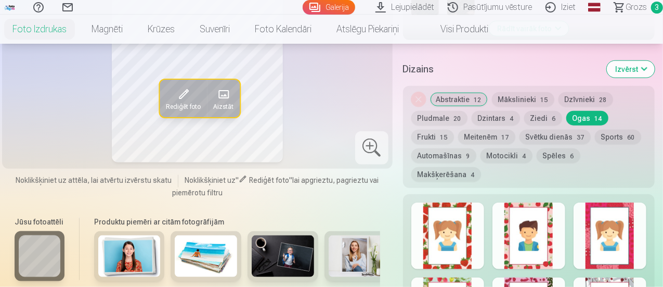
click at [454, 130] on button "Frukti 15" at bounding box center [433, 137] width 43 height 15
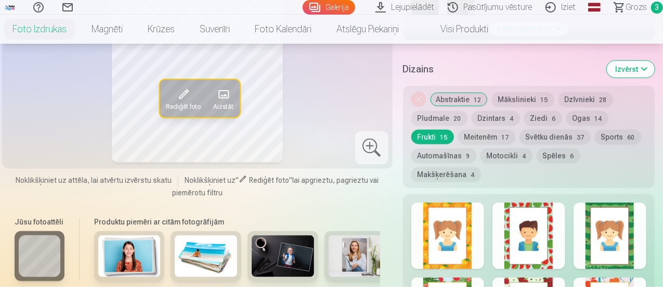
click at [481, 167] on button "Makšķerēšana 4" at bounding box center [447, 174] width 70 height 15
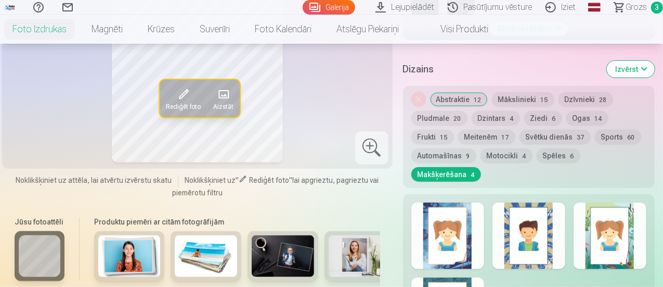
click at [449, 148] on button "Automašīnas 9" at bounding box center [444, 155] width 65 height 15
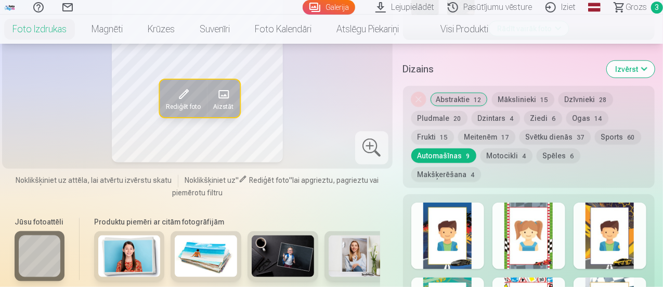
click at [515, 148] on button "Motocikli 4" at bounding box center [507, 155] width 52 height 15
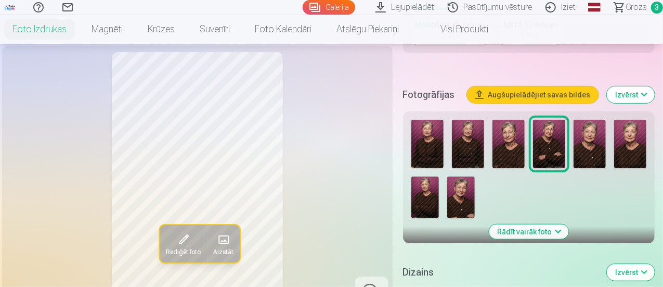
scroll to position [312, 0]
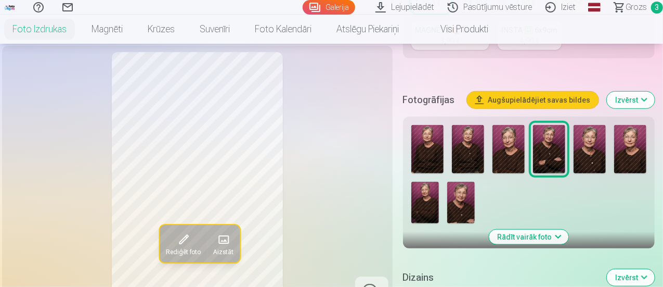
click at [465, 201] on img at bounding box center [461, 203] width 28 height 42
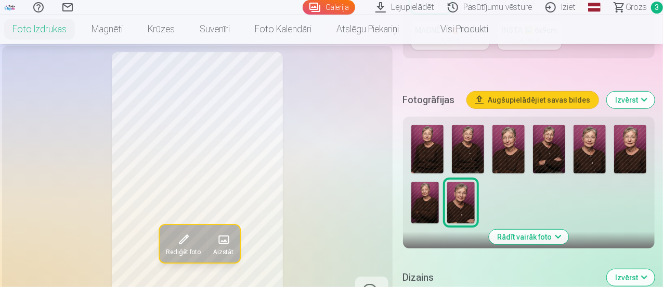
scroll to position [364, 0]
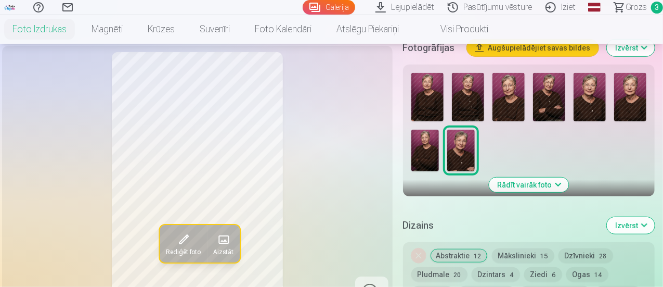
click at [645, 88] on img at bounding box center [631, 97] width 32 height 48
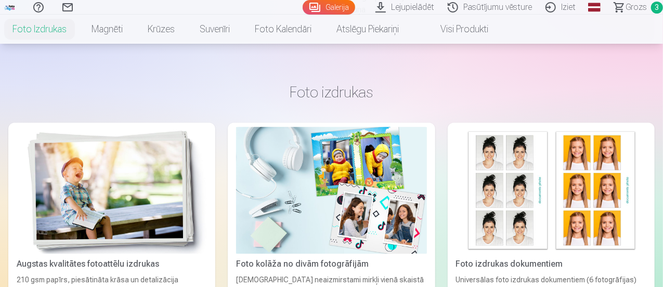
scroll to position [1041, 0]
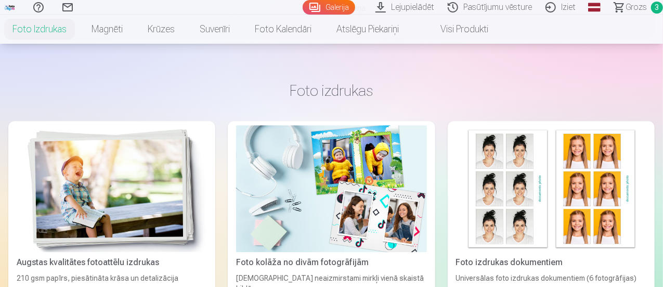
click at [283, 164] on img at bounding box center [331, 188] width 190 height 127
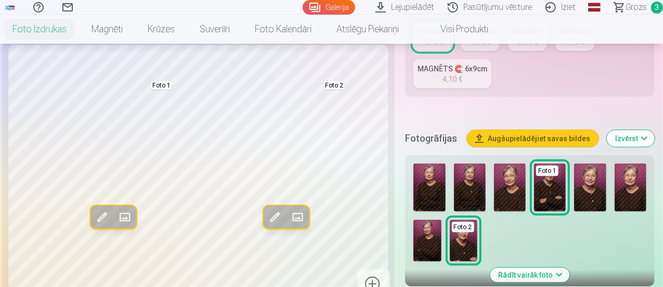
scroll to position [260, 0]
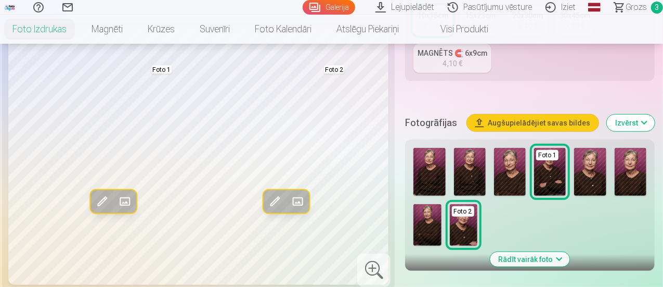
click at [511, 167] on img at bounding box center [510, 172] width 32 height 48
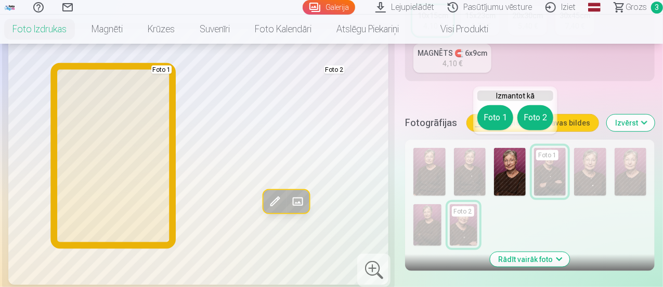
click at [487, 122] on button "Foto 1" at bounding box center [496, 117] width 36 height 25
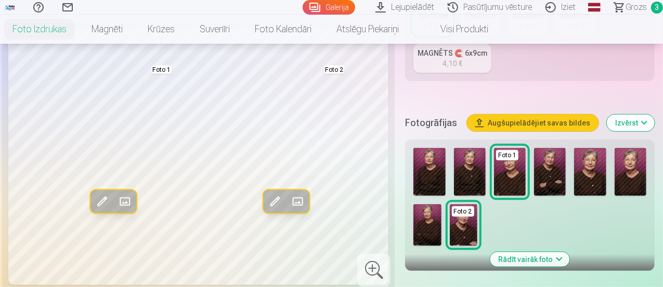
click at [643, 169] on img at bounding box center [631, 172] width 32 height 48
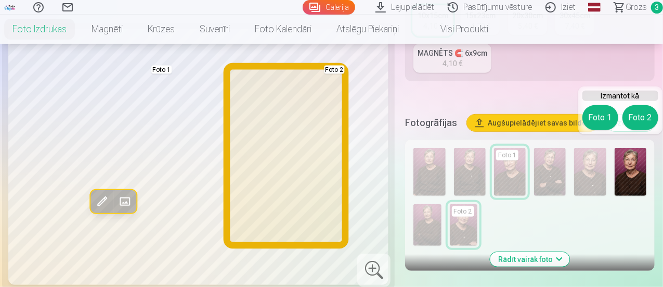
click at [640, 115] on button "Foto 2" at bounding box center [641, 117] width 36 height 25
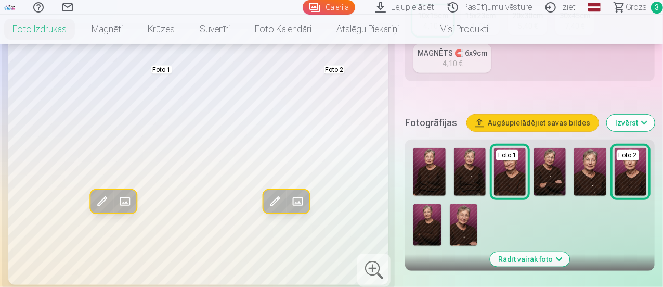
click at [468, 237] on div "Foto 1 Foto 2" at bounding box center [530, 197] width 241 height 106
click at [470, 221] on img at bounding box center [464, 225] width 28 height 42
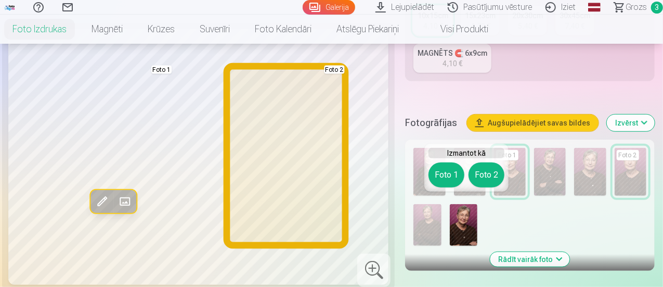
click at [490, 178] on button "Foto 2" at bounding box center [487, 174] width 36 height 25
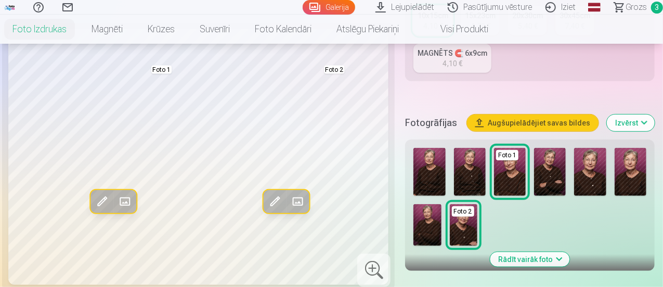
click at [606, 160] on img at bounding box center [590, 172] width 32 height 48
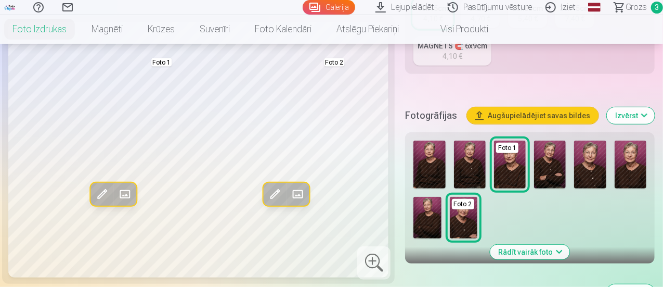
scroll to position [208, 0]
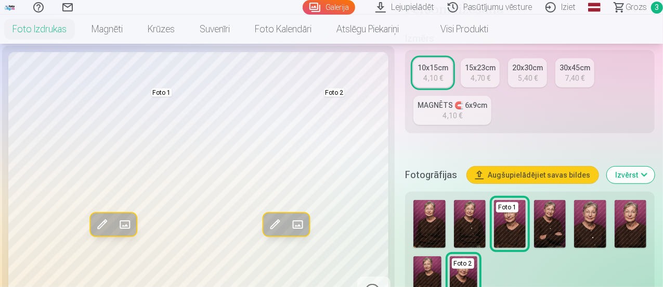
click at [651, 167] on button "Izvērst" at bounding box center [631, 175] width 48 height 17
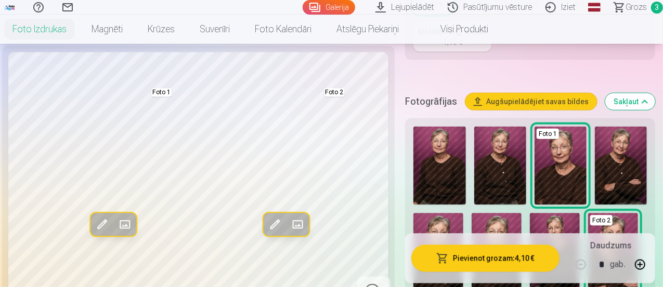
scroll to position [260, 0]
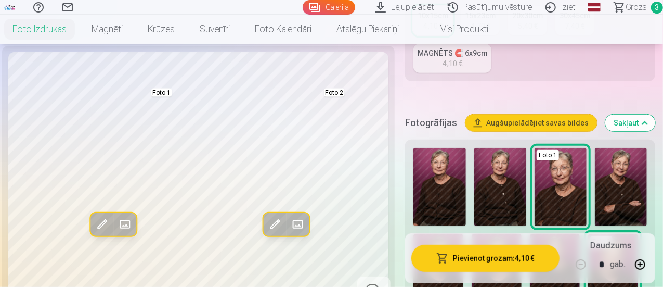
click at [634, 114] on button "Sakļaut" at bounding box center [631, 122] width 50 height 17
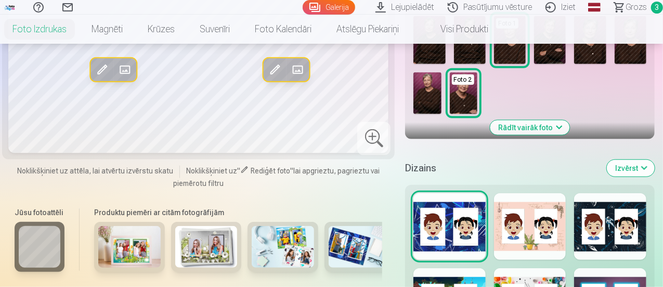
scroll to position [252, 0]
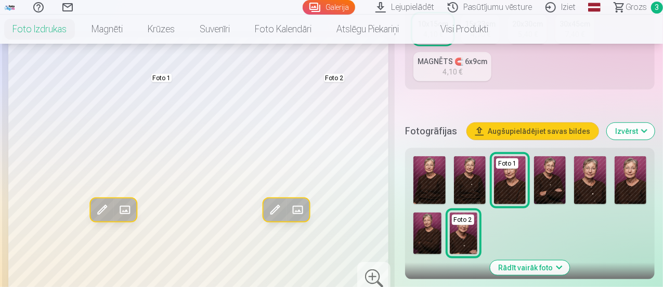
click at [597, 184] on img at bounding box center [590, 180] width 32 height 48
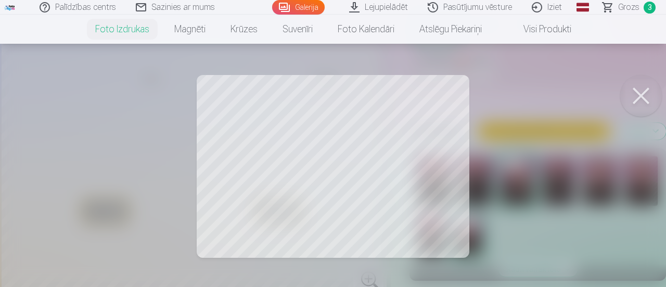
click at [649, 84] on button at bounding box center [641, 96] width 42 height 42
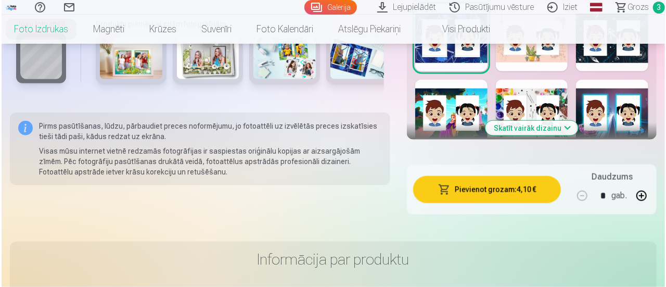
scroll to position [564, 0]
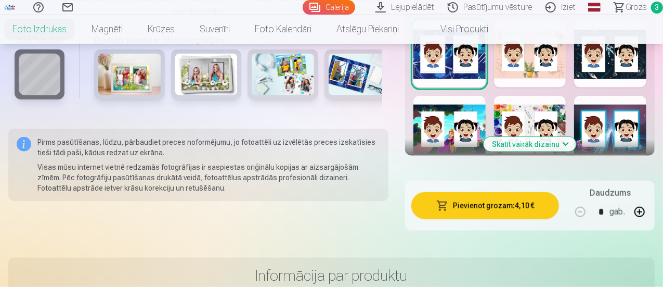
click at [515, 200] on button "Pievienot grozam : 4,10 €" at bounding box center [486, 205] width 148 height 27
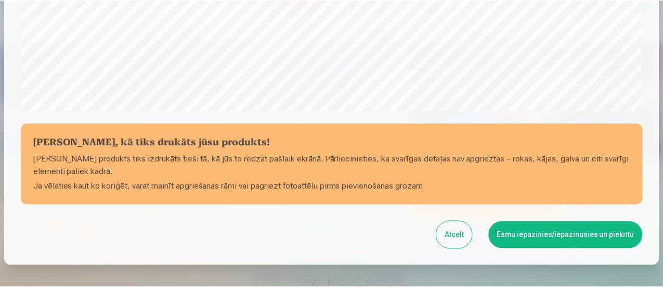
scroll to position [454, 0]
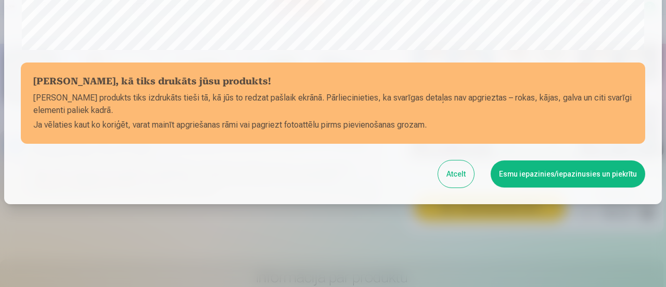
click at [588, 177] on button "Esmu iepazinies/iepazinusies un piekrītu" at bounding box center [568, 173] width 155 height 27
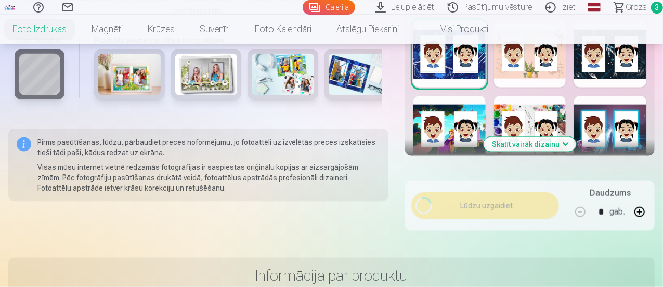
scroll to position [453, 0]
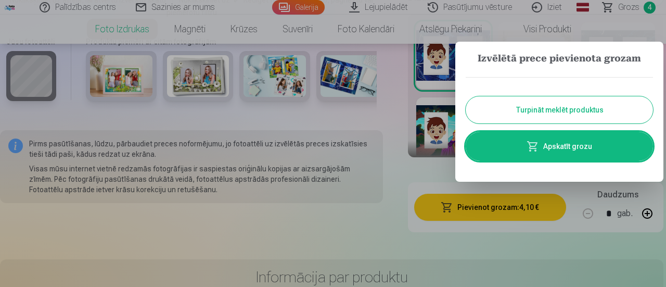
click at [600, 116] on button "Turpināt meklēt produktus" at bounding box center [559, 109] width 187 height 27
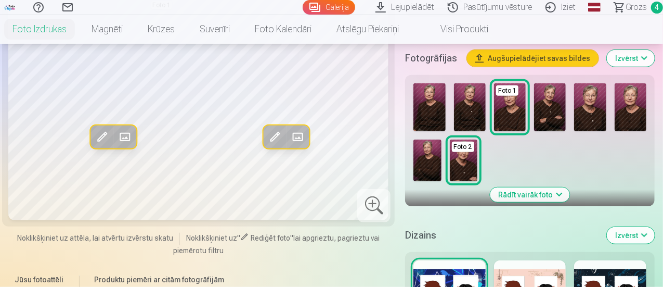
scroll to position [304, 0]
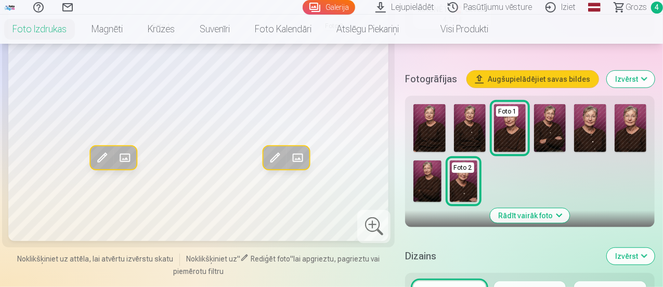
click at [593, 125] on img at bounding box center [590, 128] width 32 height 48
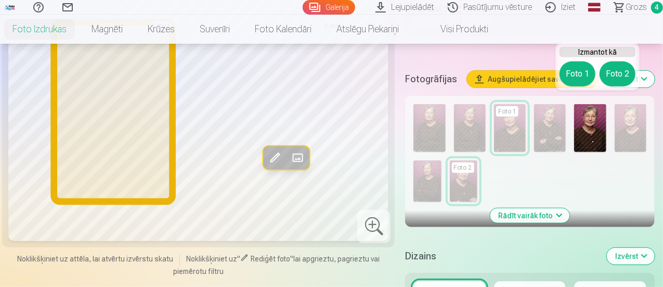
click at [581, 75] on button "Foto 1" at bounding box center [578, 73] width 36 height 25
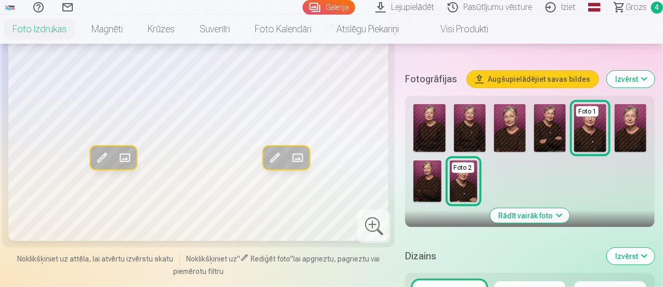
click at [639, 131] on img at bounding box center [631, 128] width 32 height 48
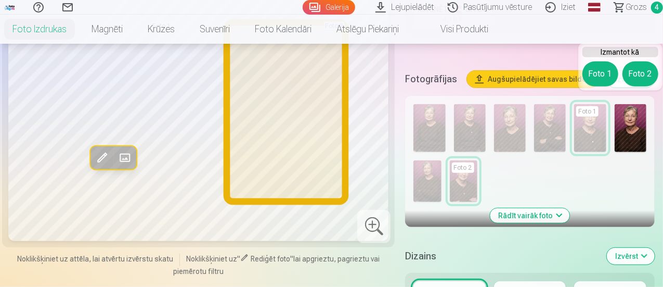
click at [651, 74] on button "Foto 2" at bounding box center [641, 73] width 36 height 25
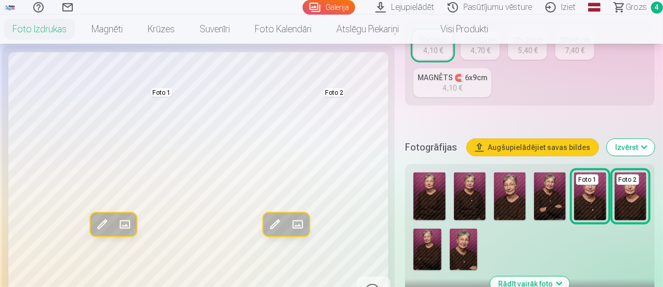
scroll to position [252, 0]
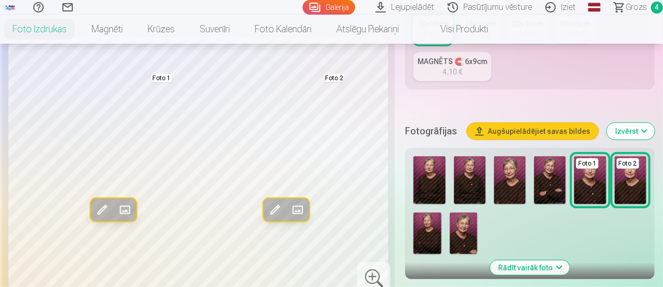
click at [524, 260] on button "Rādīt vairāk foto" at bounding box center [531, 267] width 80 height 15
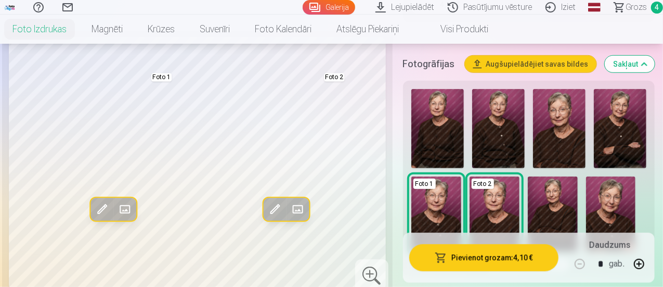
scroll to position [304, 0]
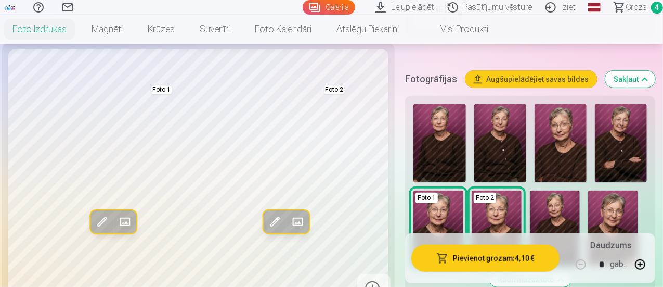
click at [642, 71] on button "Sakļaut" at bounding box center [631, 79] width 50 height 17
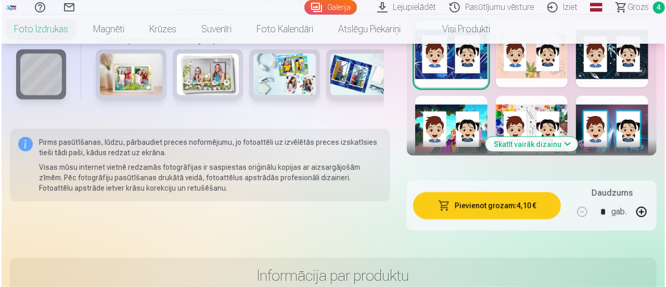
scroll to position [616, 0]
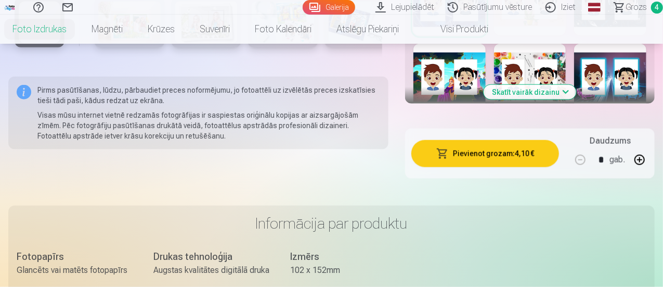
click at [522, 152] on button "Pievienot grozam : 4,10 €" at bounding box center [486, 153] width 148 height 27
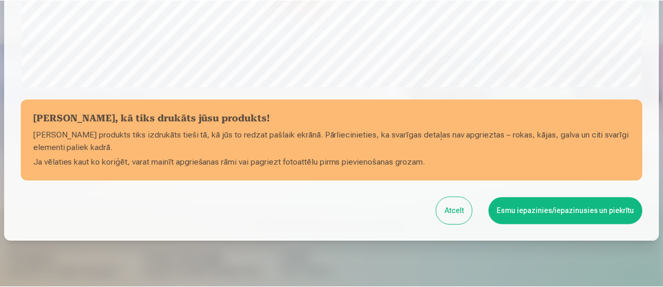
scroll to position [454, 0]
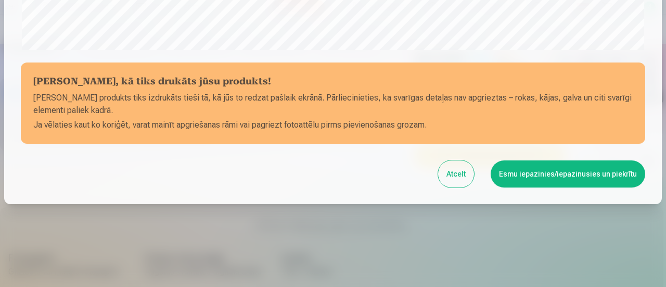
click at [521, 181] on button "Esmu iepazinies/iepazinusies un piekrītu" at bounding box center [568, 173] width 155 height 27
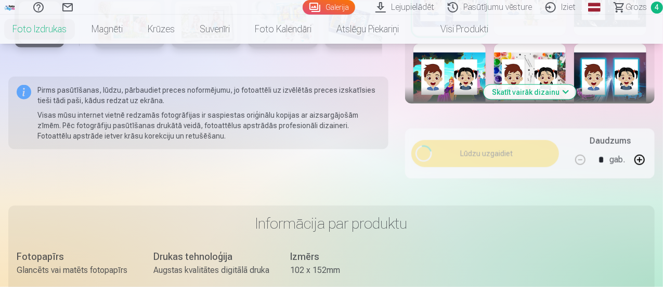
scroll to position [453, 0]
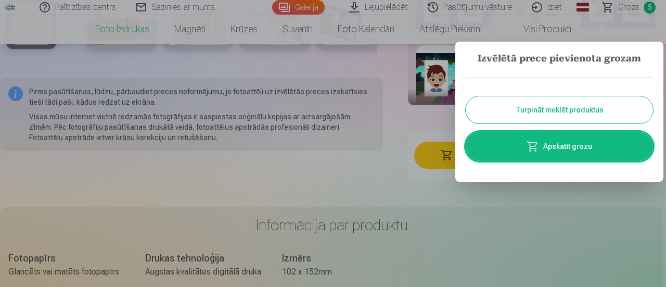
click at [559, 111] on button "Turpināt meklēt produktus" at bounding box center [559, 109] width 187 height 27
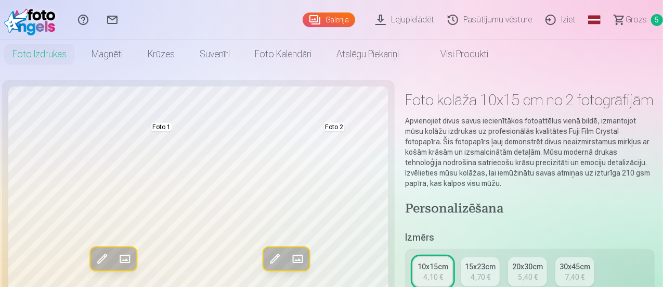
scroll to position [0, 0]
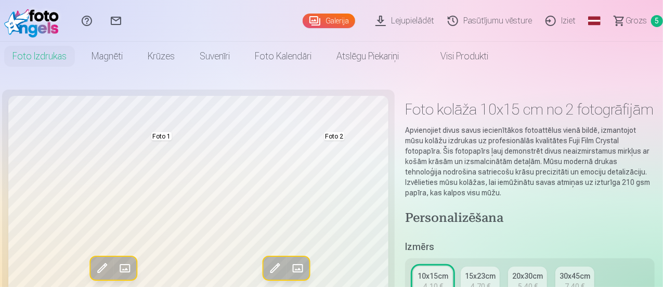
click at [639, 20] on link "Grozs 5" at bounding box center [634, 21] width 58 height 42
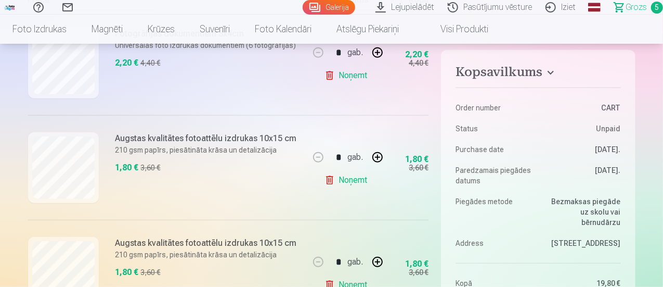
scroll to position [260, 0]
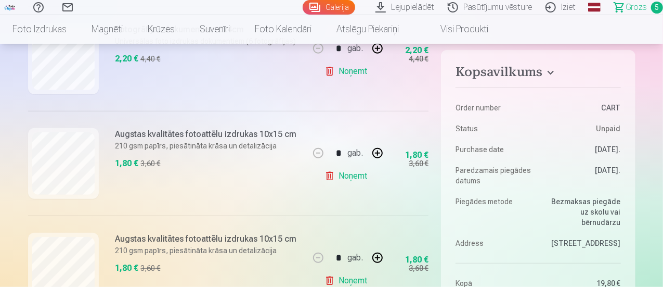
click at [329, 173] on link "Noņemt" at bounding box center [348, 175] width 47 height 21
click at [326, 173] on link "Noņemt" at bounding box center [348, 175] width 47 height 21
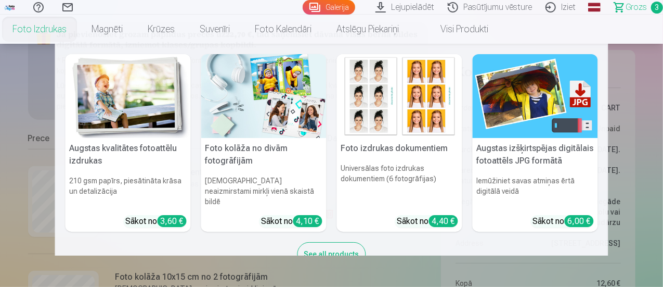
scroll to position [0, 0]
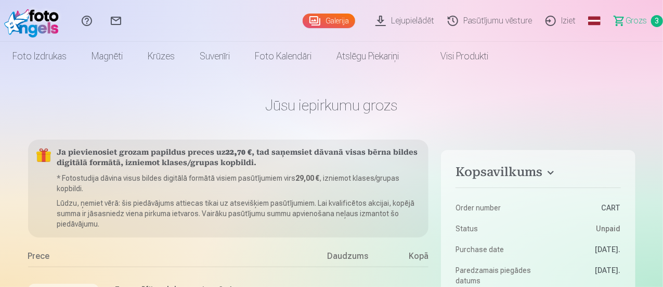
click at [501, 58] on link "Visi produkti" at bounding box center [456, 56] width 89 height 29
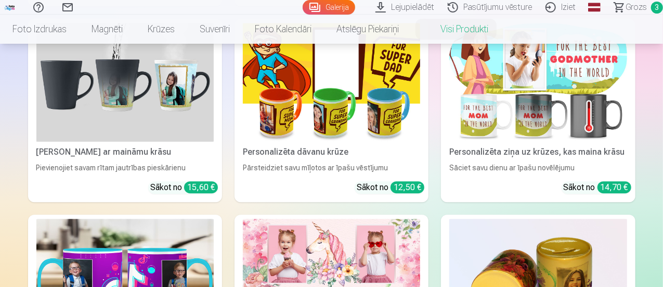
scroll to position [1422, 0]
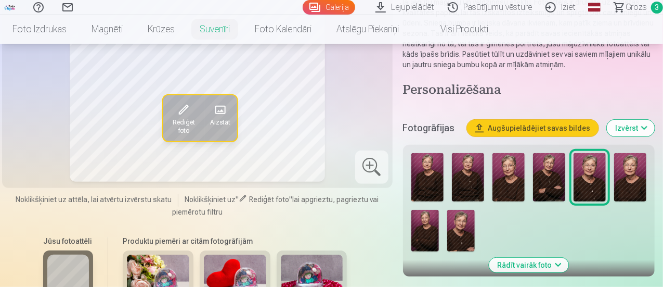
scroll to position [104, 0]
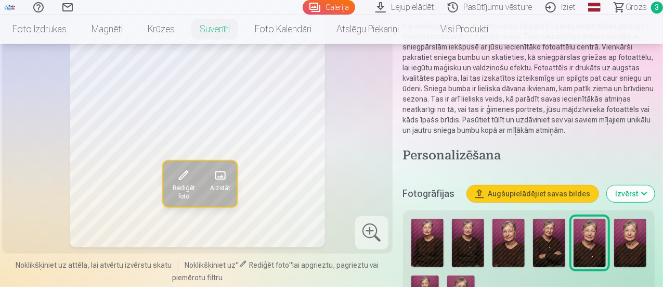
click at [644, 239] on img at bounding box center [631, 243] width 32 height 48
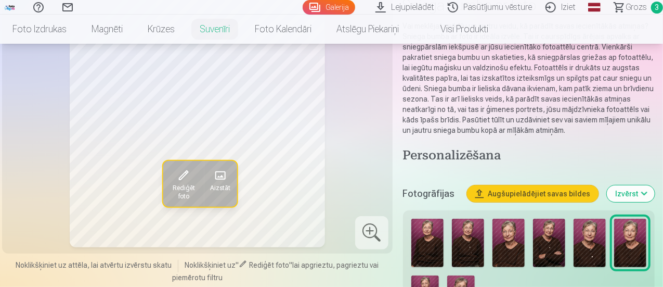
click at [597, 245] on img at bounding box center [590, 243] width 32 height 48
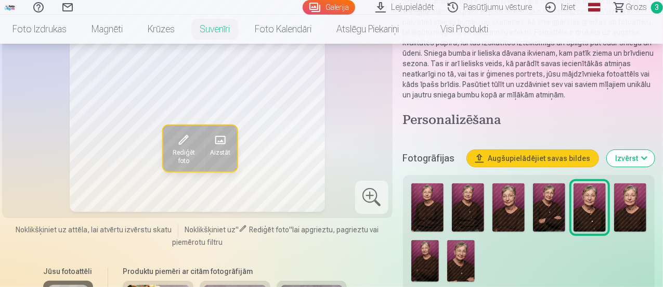
scroll to position [156, 0]
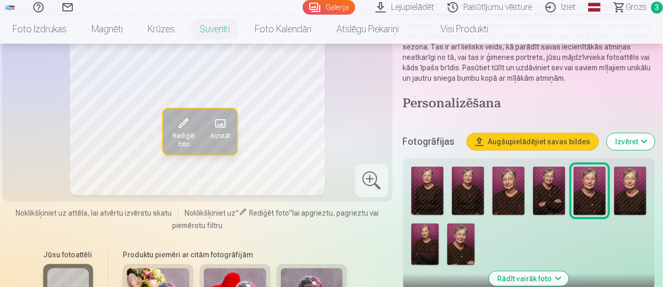
click at [466, 251] on img at bounding box center [461, 244] width 28 height 42
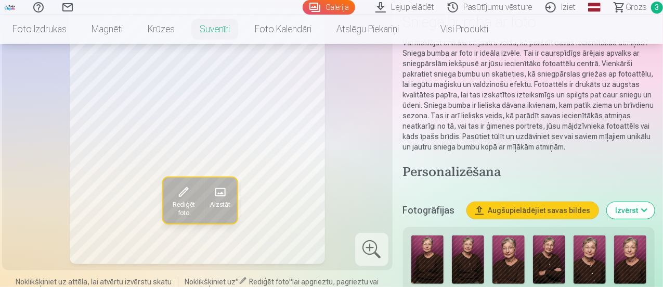
scroll to position [104, 0]
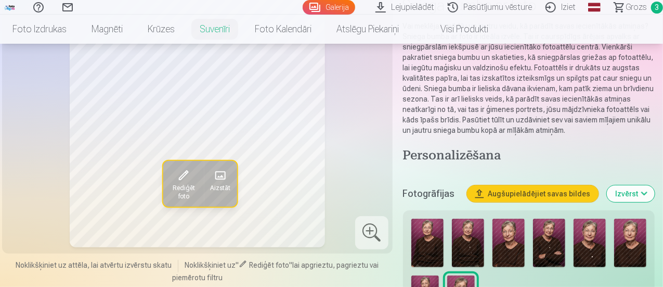
click at [598, 248] on img at bounding box center [590, 243] width 32 height 48
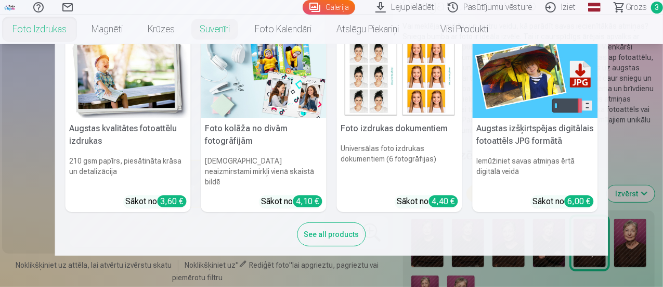
click at [341, 223] on div "See all products" at bounding box center [332, 234] width 69 height 24
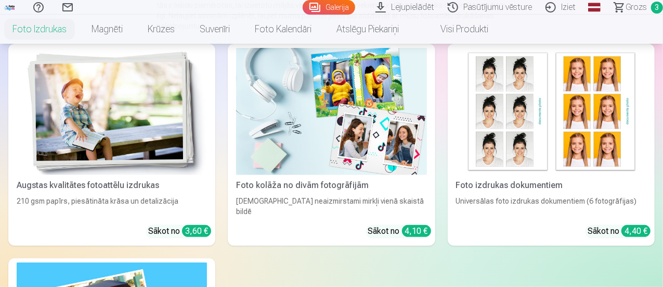
scroll to position [156, 0]
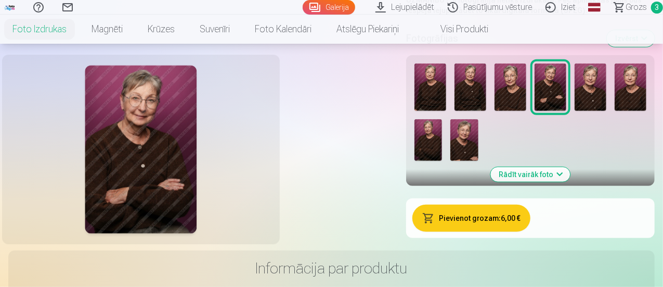
scroll to position [260, 0]
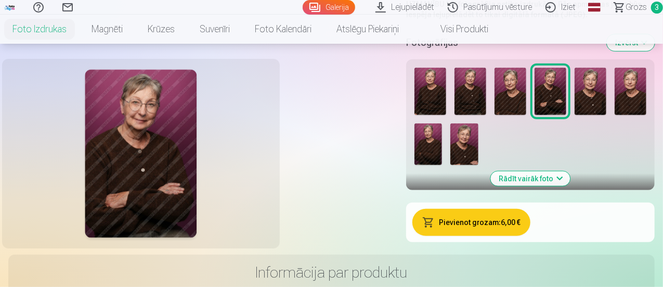
click at [527, 116] on img at bounding box center [511, 92] width 32 height 48
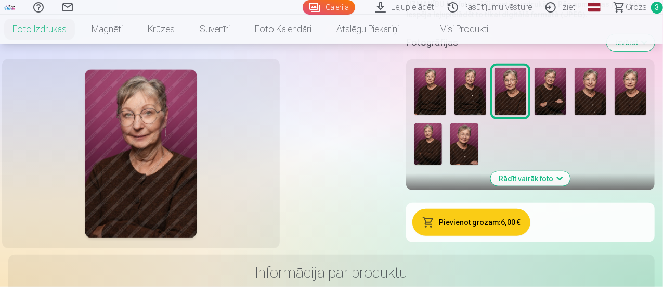
click at [487, 116] on img at bounding box center [471, 92] width 32 height 48
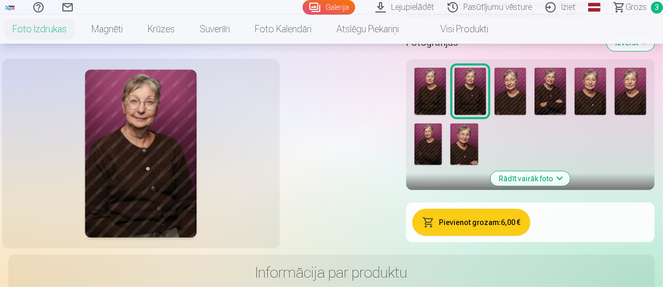
click at [615, 116] on img at bounding box center [631, 92] width 32 height 48
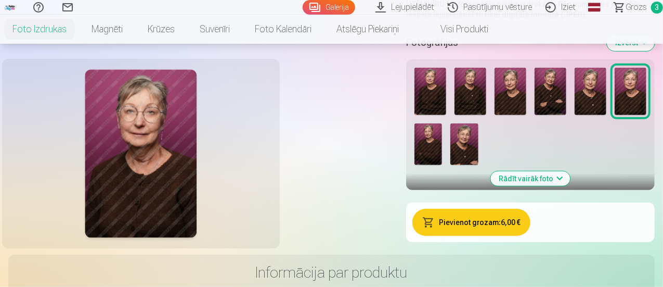
click at [442, 165] on img at bounding box center [429, 144] width 28 height 42
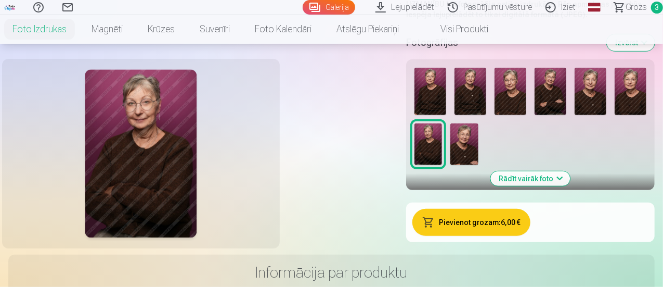
click at [478, 165] on img at bounding box center [465, 144] width 28 height 42
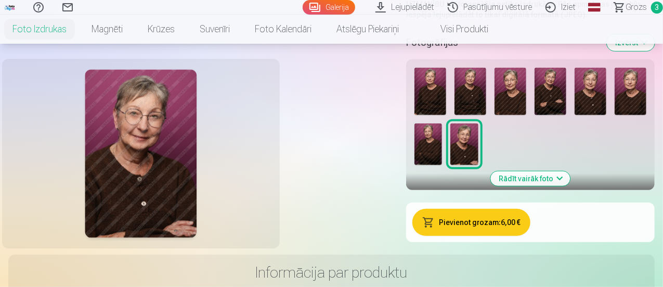
click at [575, 116] on img at bounding box center [591, 92] width 32 height 48
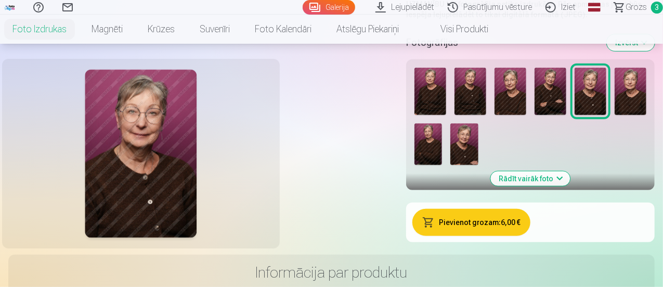
click at [615, 116] on img at bounding box center [631, 92] width 32 height 48
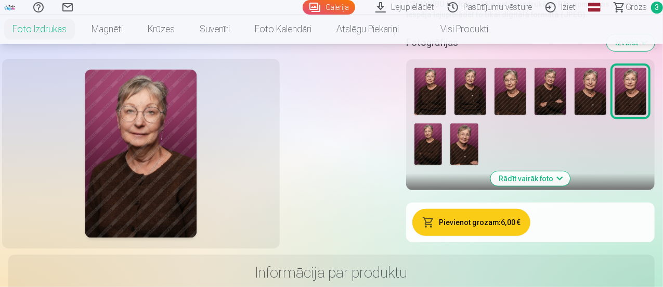
click at [442, 165] on img at bounding box center [429, 144] width 28 height 42
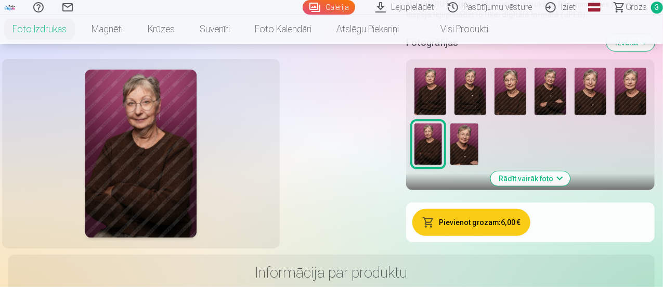
click at [478, 165] on img at bounding box center [465, 144] width 28 height 42
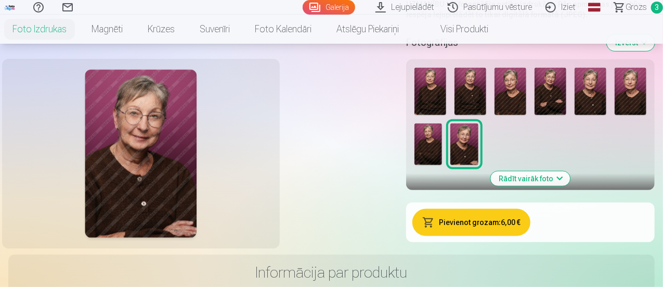
click at [527, 116] on img at bounding box center [511, 92] width 32 height 48
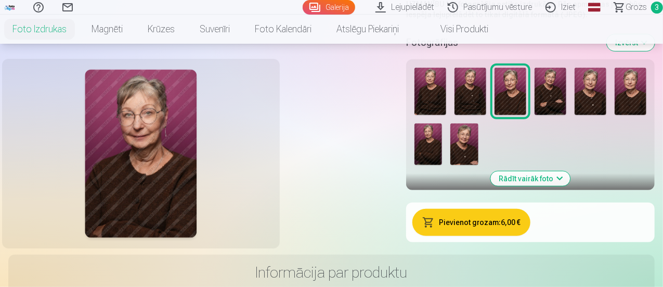
click at [442, 165] on img at bounding box center [429, 144] width 28 height 42
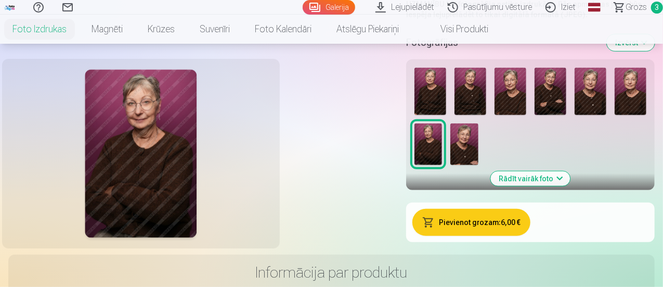
click at [527, 116] on img at bounding box center [511, 92] width 32 height 48
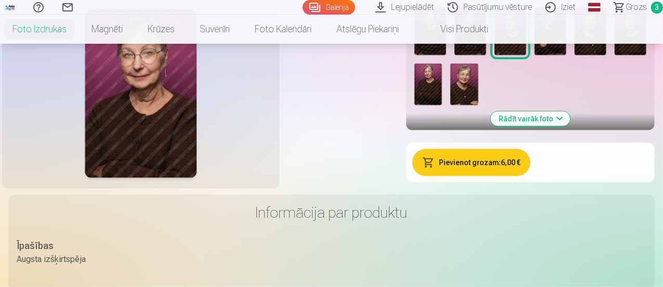
scroll to position [312, 0]
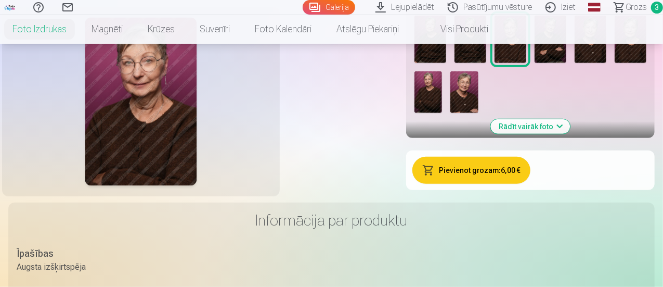
click at [442, 113] on img at bounding box center [429, 92] width 28 height 42
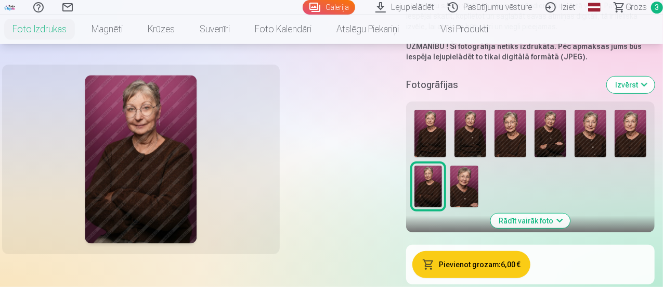
scroll to position [260, 0]
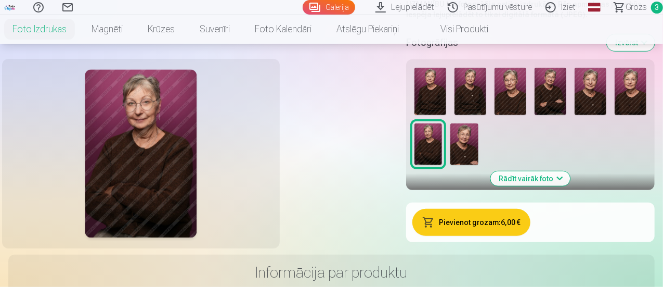
click at [527, 116] on img at bounding box center [511, 92] width 32 height 48
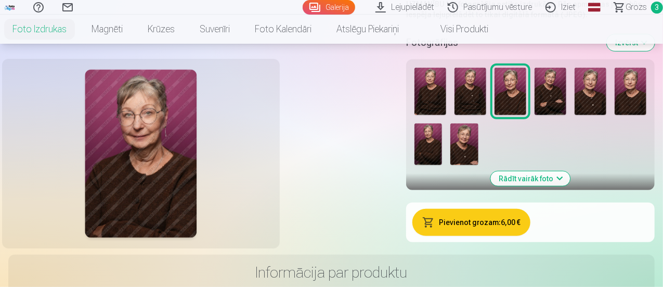
click at [478, 165] on img at bounding box center [465, 144] width 28 height 42
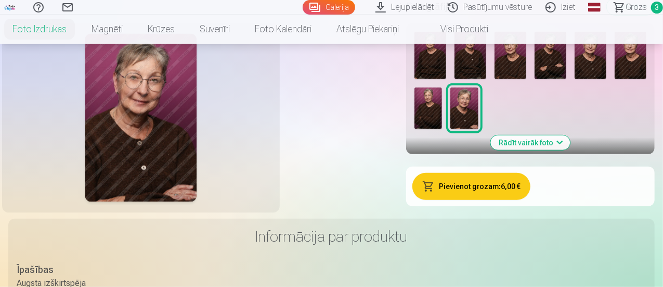
scroll to position [312, 0]
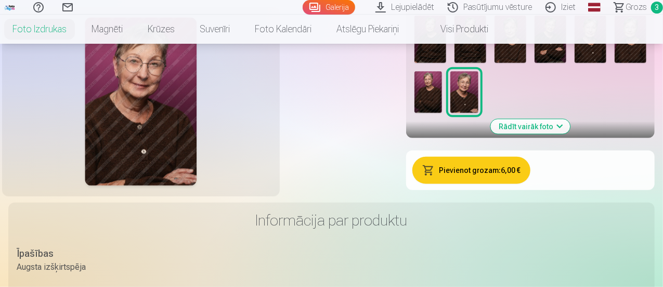
click at [567, 63] on img at bounding box center [551, 40] width 32 height 48
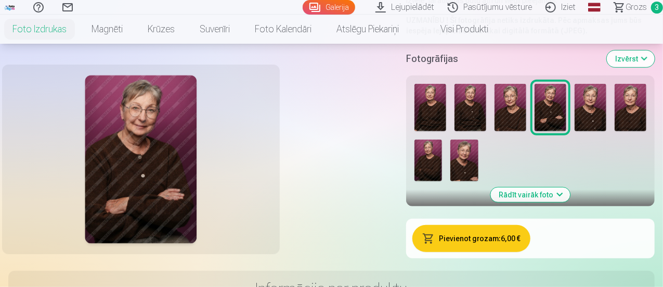
scroll to position [260, 0]
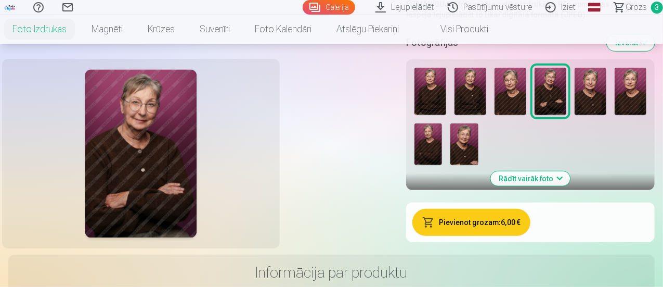
click at [442, 165] on img at bounding box center [429, 144] width 28 height 42
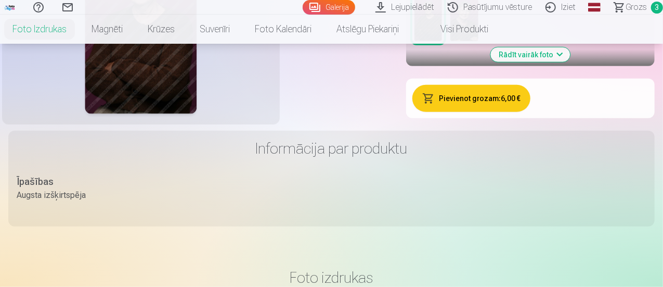
scroll to position [416, 0]
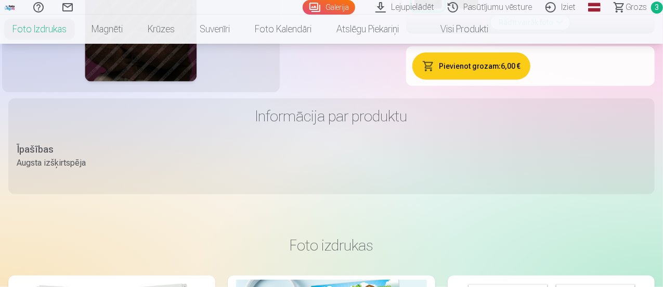
click at [531, 80] on button "Pievienot grozam : 6,00 €" at bounding box center [472, 66] width 118 height 27
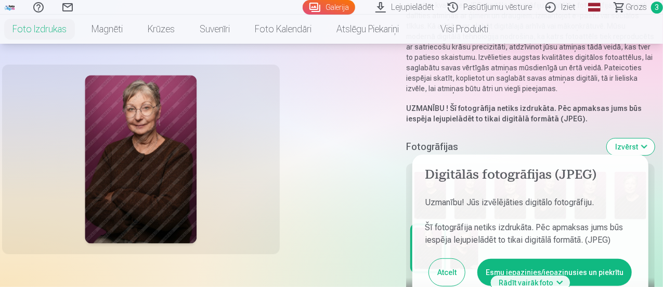
scroll to position [156, 0]
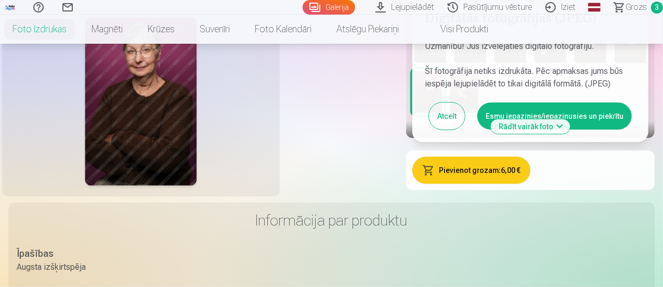
click at [274, 184] on div at bounding box center [140, 101] width 265 height 177
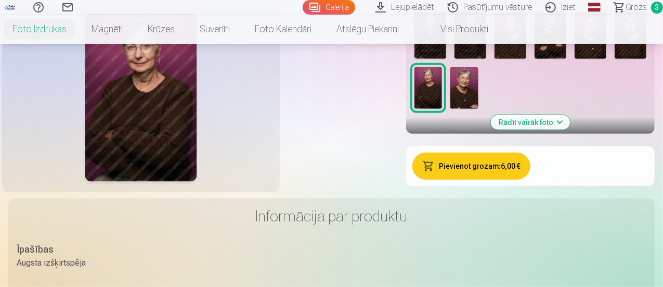
click at [615, 59] on img at bounding box center [631, 35] width 32 height 48
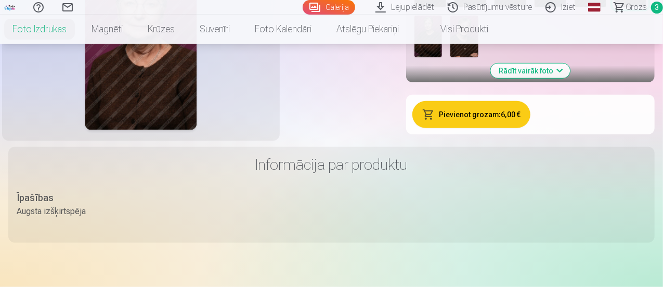
scroll to position [368, 0]
click at [531, 127] on button "Pievienot grozam : 6,00 €" at bounding box center [472, 113] width 118 height 27
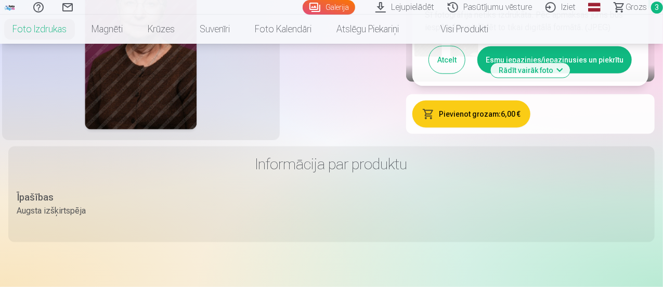
click at [632, 73] on button "Esmu iepazinies/iepazinusies un piekrītu" at bounding box center [555, 59] width 155 height 27
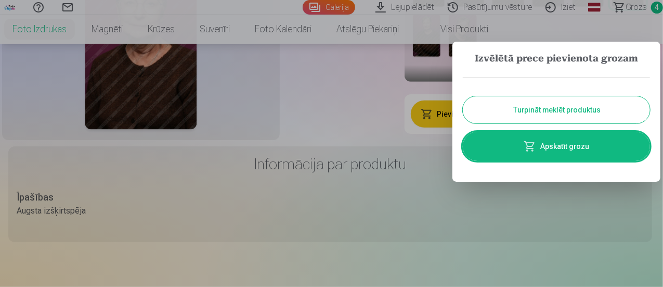
scroll to position [358, 0]
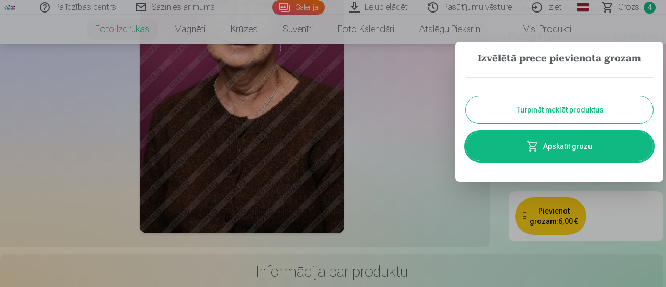
click at [570, 153] on link "Apskatīt grozu" at bounding box center [559, 146] width 187 height 29
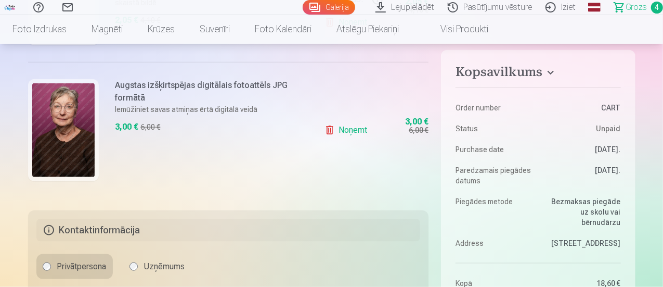
scroll to position [468, 0]
